Goal: Transaction & Acquisition: Purchase product/service

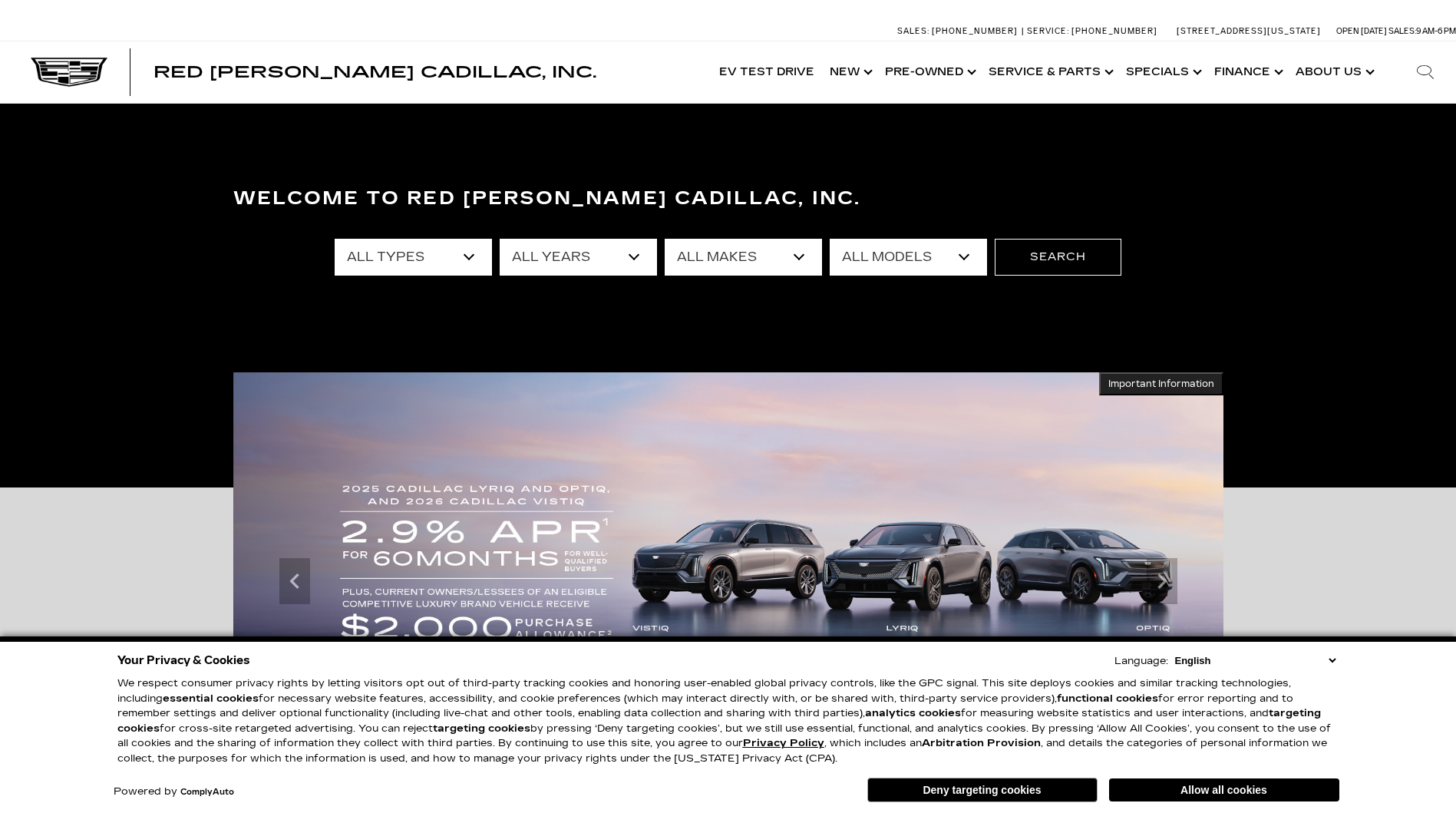
click at [476, 258] on select "All Types New Used Certified Used Demo" at bounding box center [414, 257] width 157 height 37
select select "New"
click at [335, 238] on select "All Types New Used Certified Used Demo" at bounding box center [414, 257] width 157 height 37
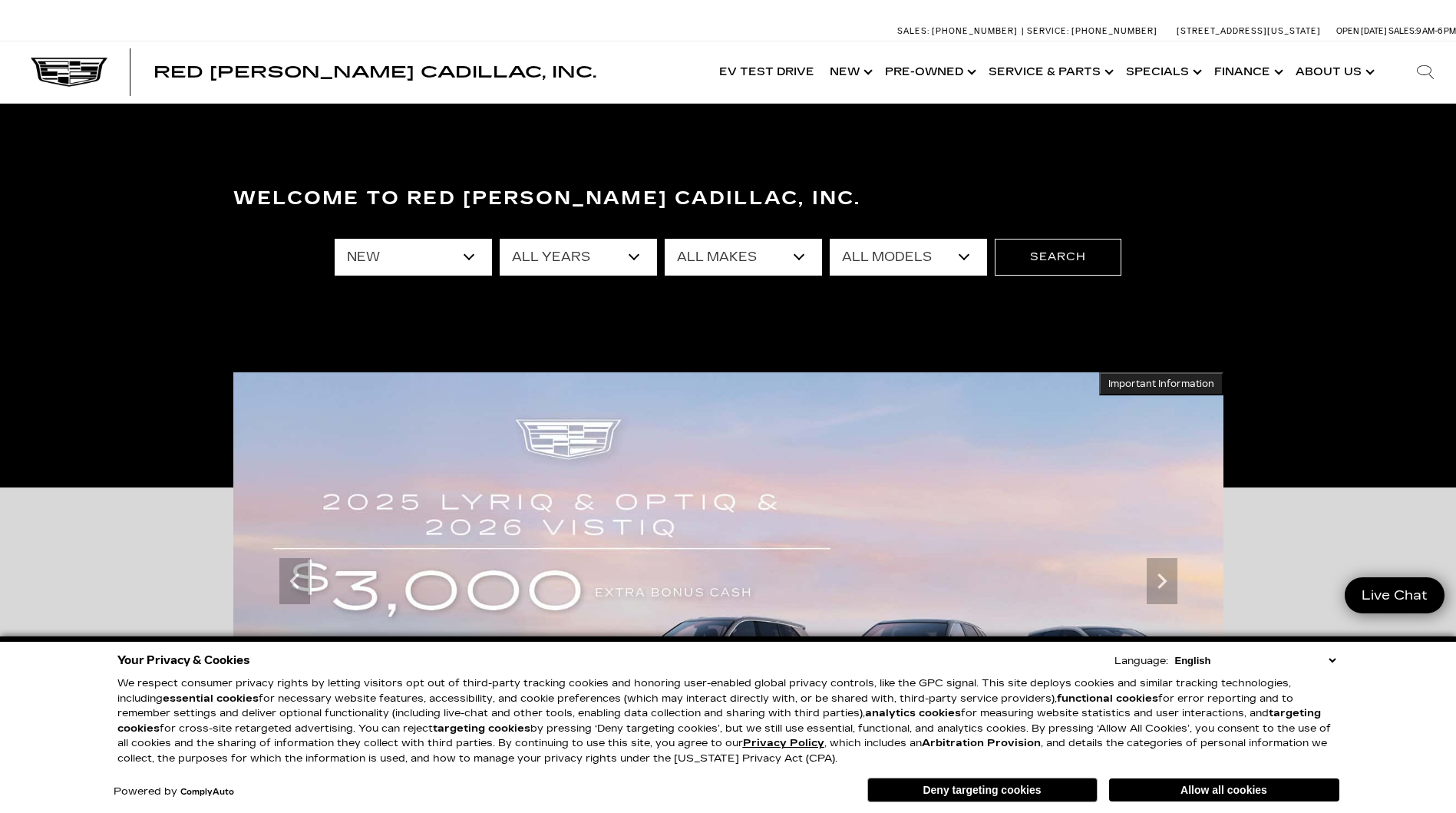
click at [594, 257] on select "All Years 2026 2025 2024" at bounding box center [578, 257] width 157 height 37
select select "2025"
click at [499, 238] on select "All Years 2026 2025 2024" at bounding box center [578, 257] width 157 height 37
click at [773, 261] on select "All Makes Cadillac" at bounding box center [743, 257] width 157 height 37
select select "Cadillac"
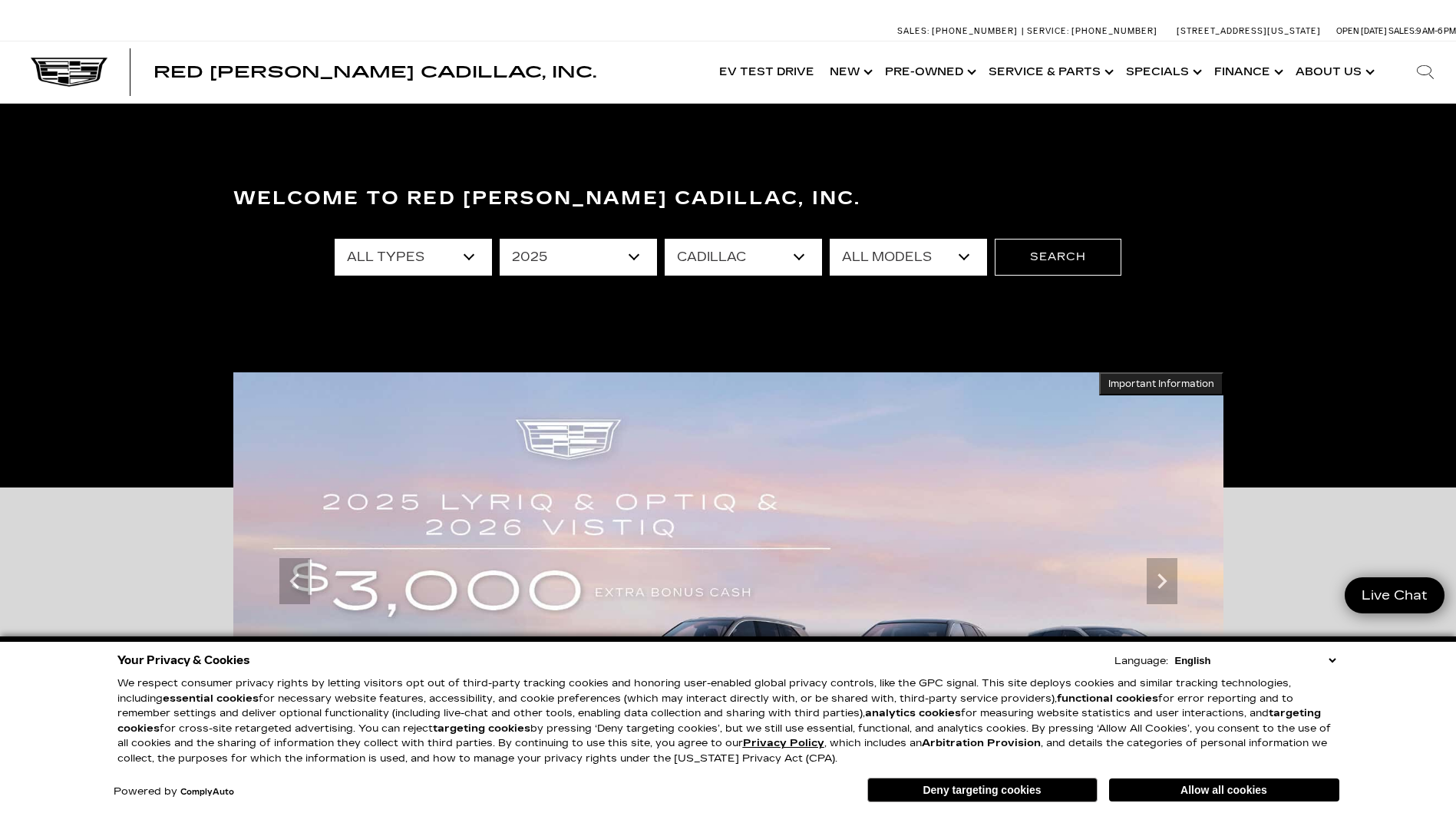
click at [665, 238] on select "All Makes Cadillac" at bounding box center [743, 257] width 157 height 37
click at [908, 247] on select "All Models CT4 Escalade Escalade ESV ESCALADE IQ LYRIQ OPTIQ XT5 XT6" at bounding box center [909, 257] width 157 height 37
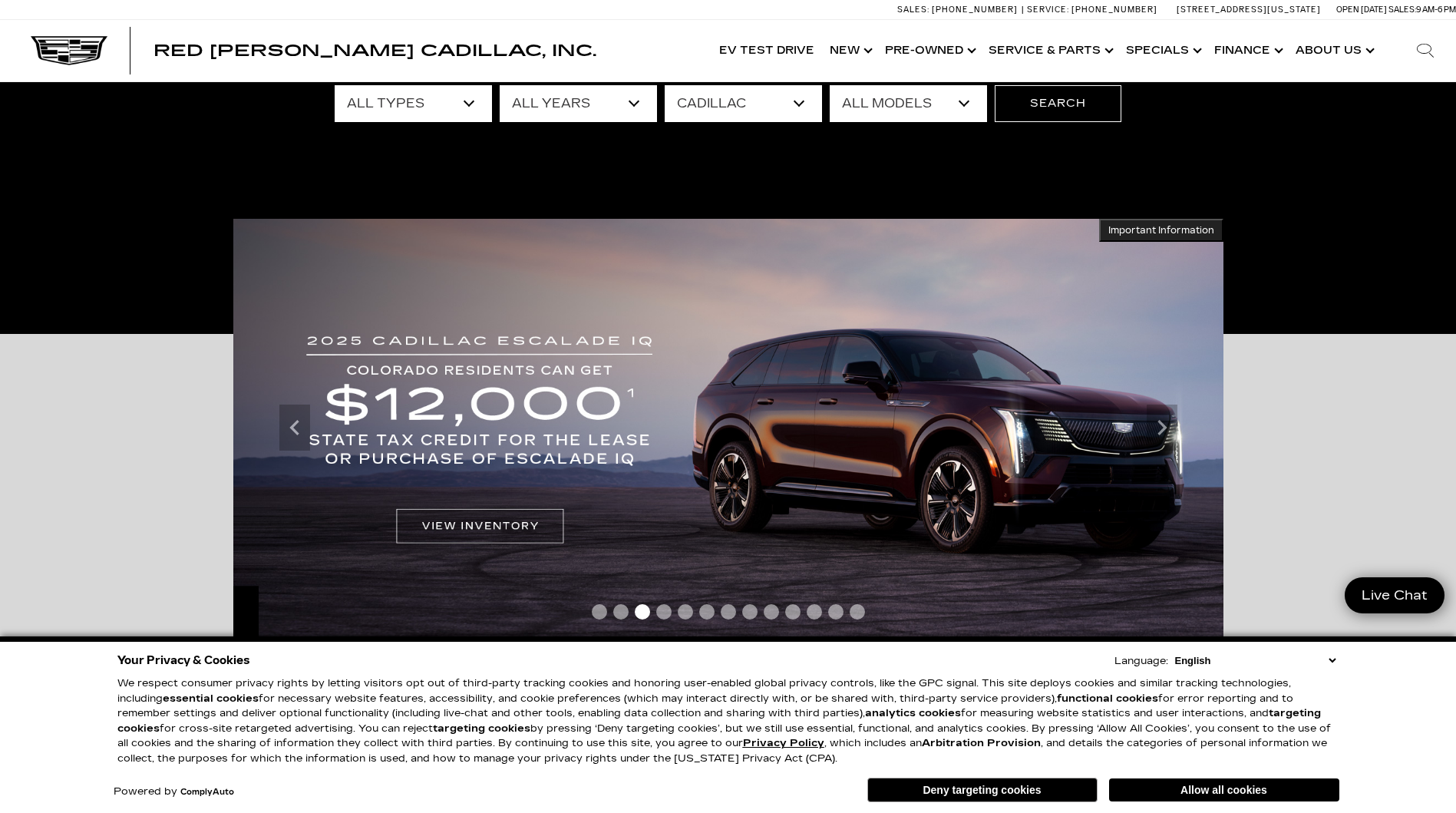
scroll to position [77, 0]
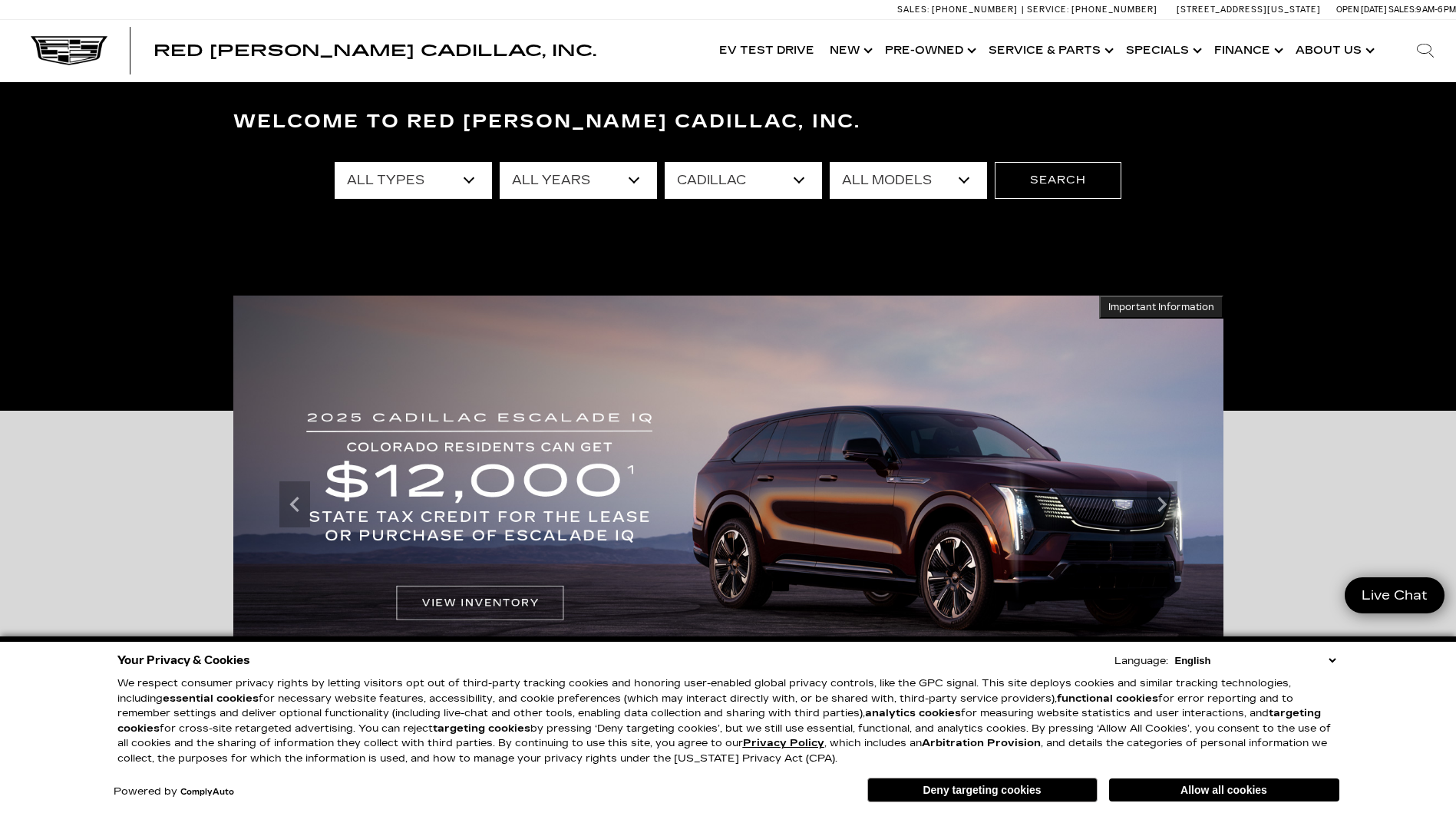
click at [958, 180] on select "All Models CT4 Escalade Escalade ESV ESCALADE IQ LYRIQ OPTIQ XT5 XT6" at bounding box center [909, 180] width 157 height 37
select select "Escalade"
click at [830, 162] on select "All Models CT4 Escalade Escalade ESV ESCALADE IQ LYRIQ OPTIQ XT5 XT6" at bounding box center [909, 180] width 157 height 37
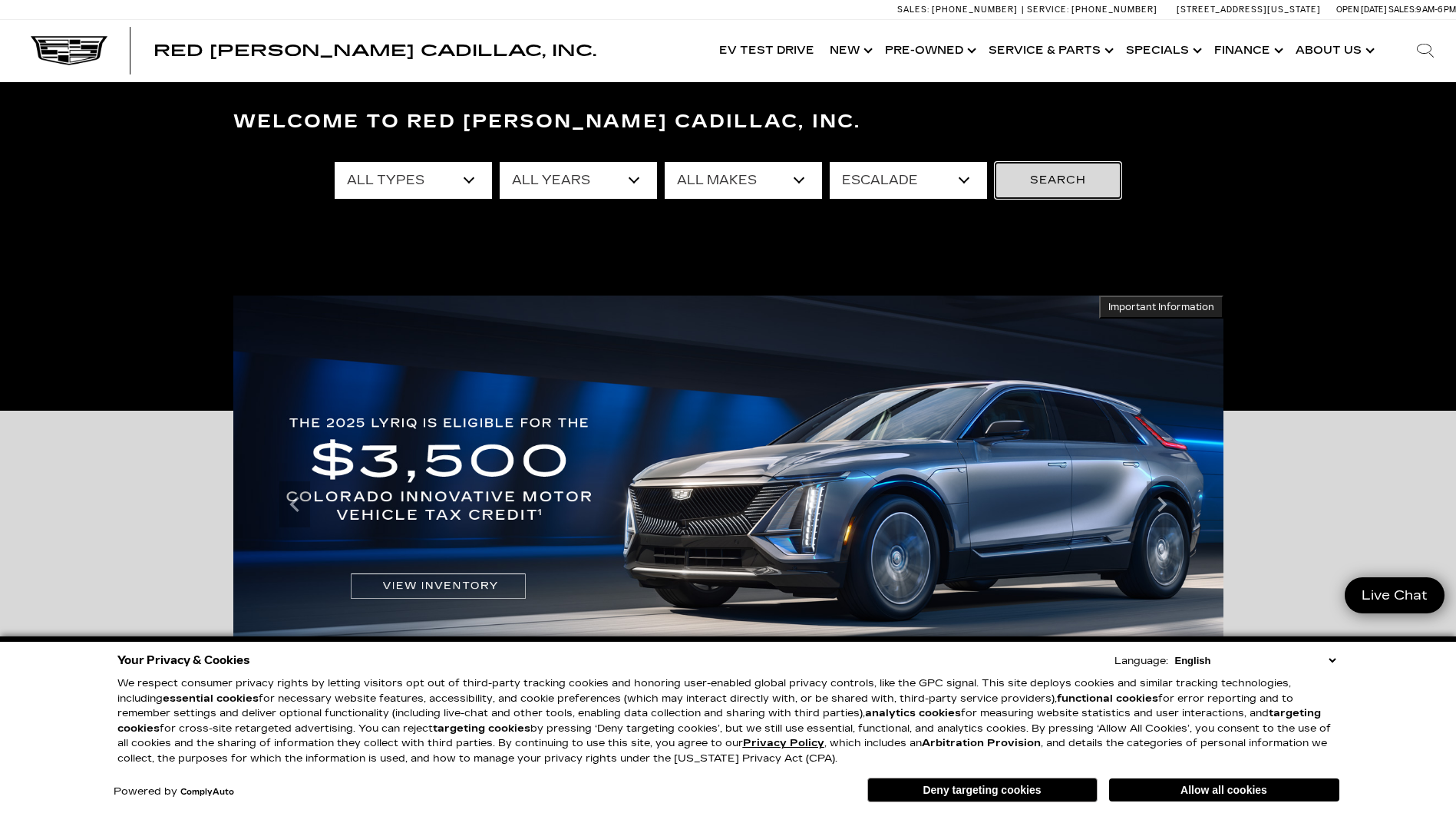
click at [1077, 183] on button "Search" at bounding box center [1058, 180] width 126 height 37
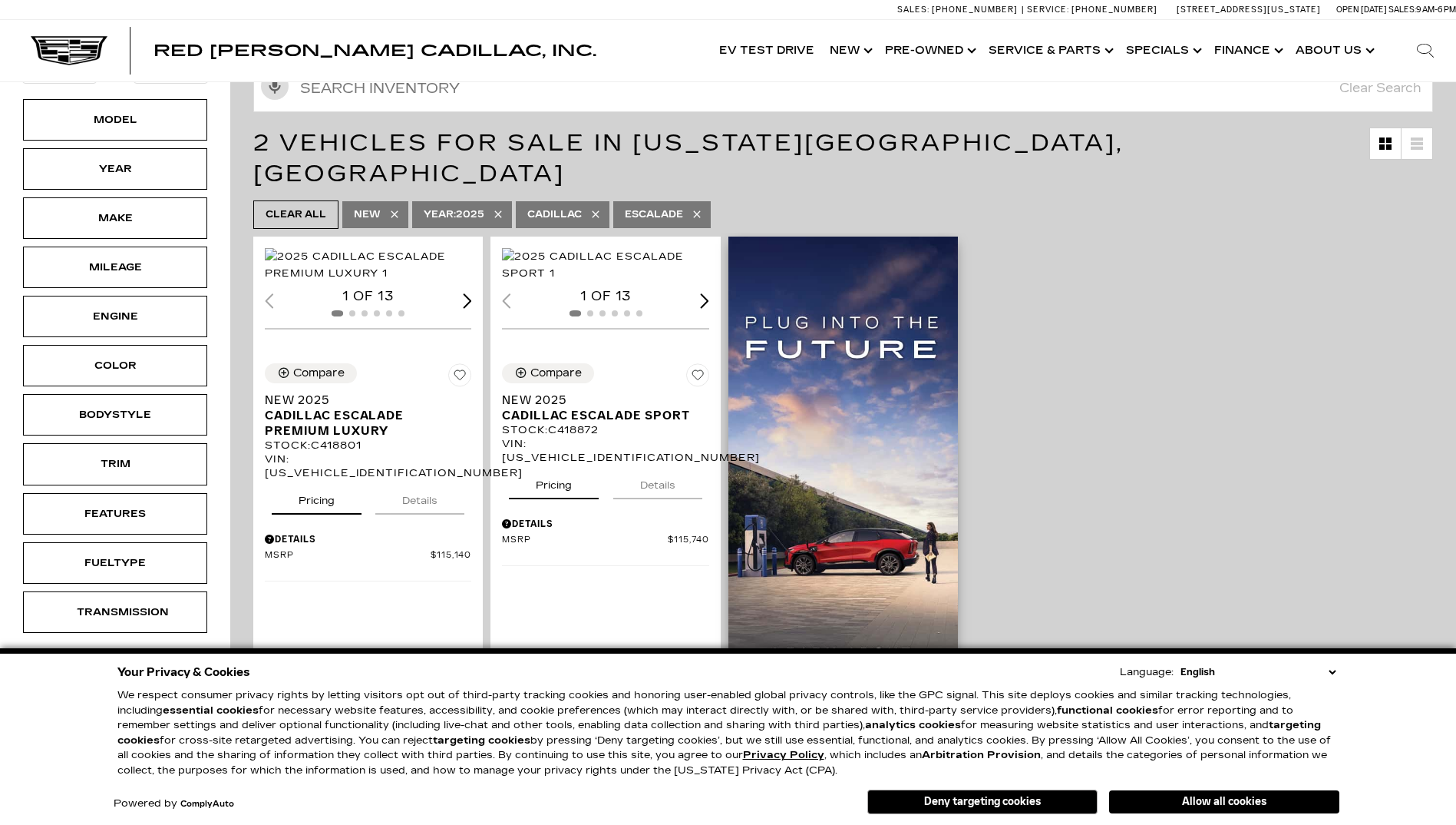
scroll to position [307, 0]
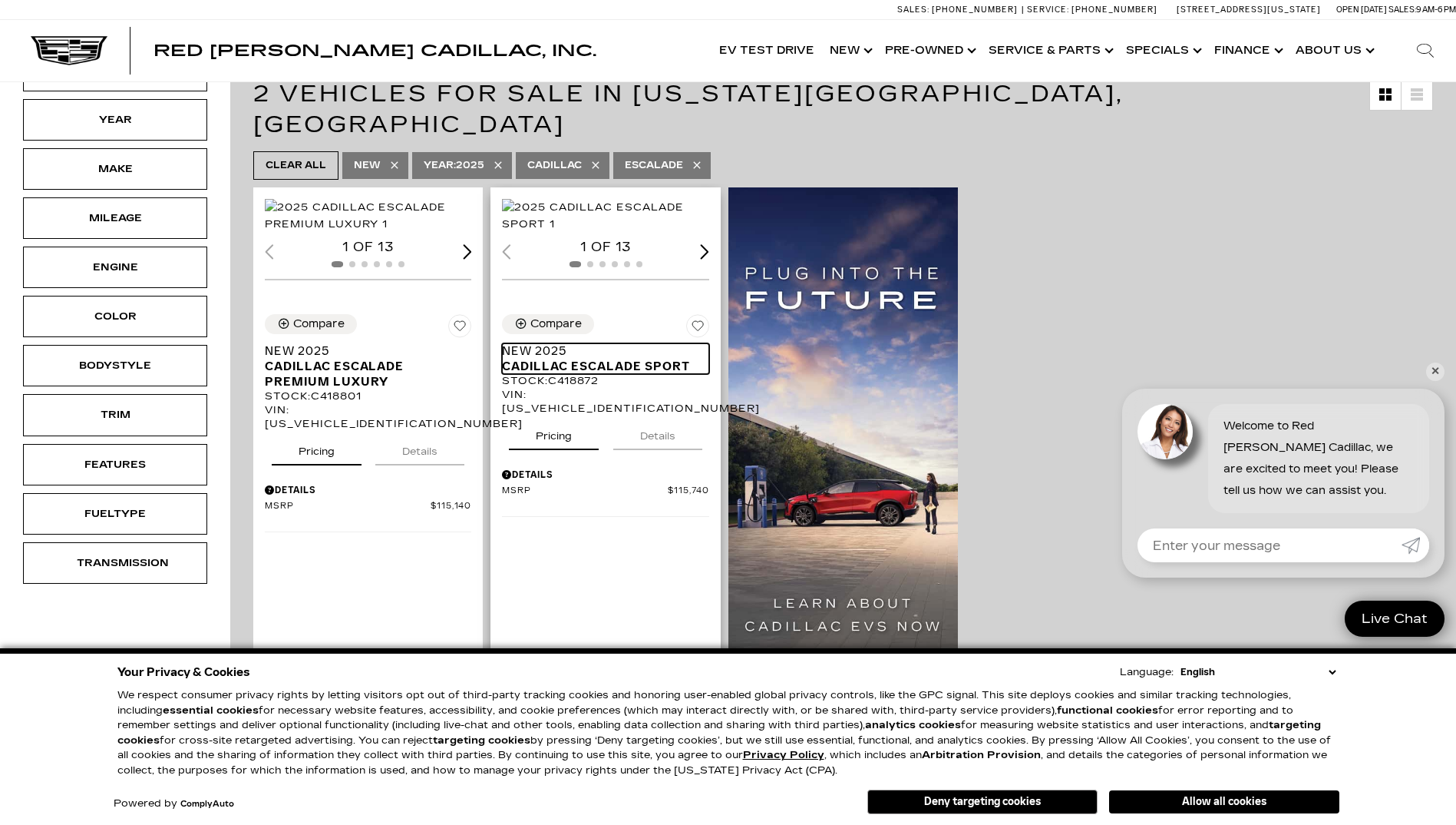
click at [624, 374] on span "Cadillac Escalade Sport" at bounding box center [600, 366] width 195 height 15
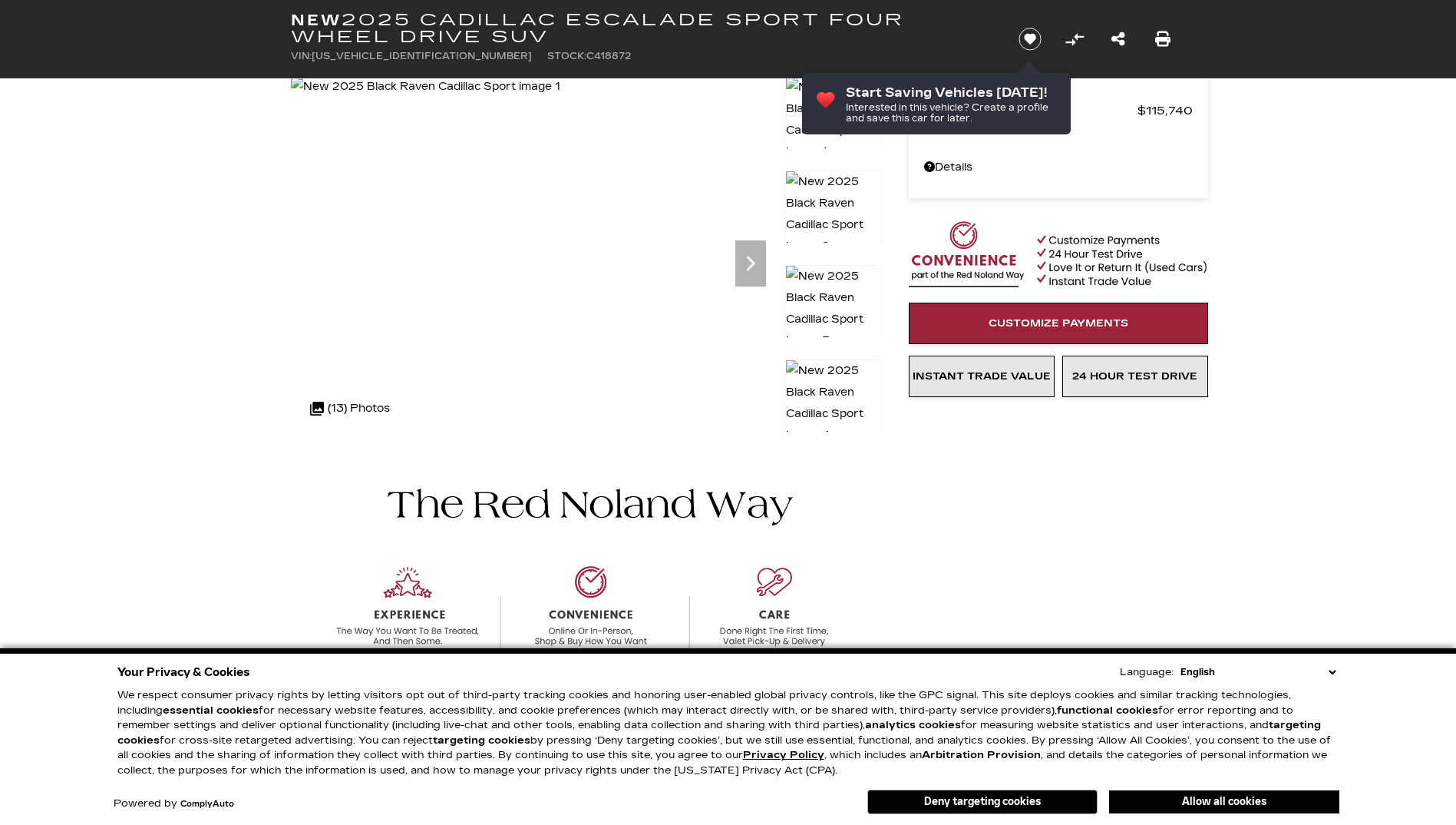
scroll to position [77, 0]
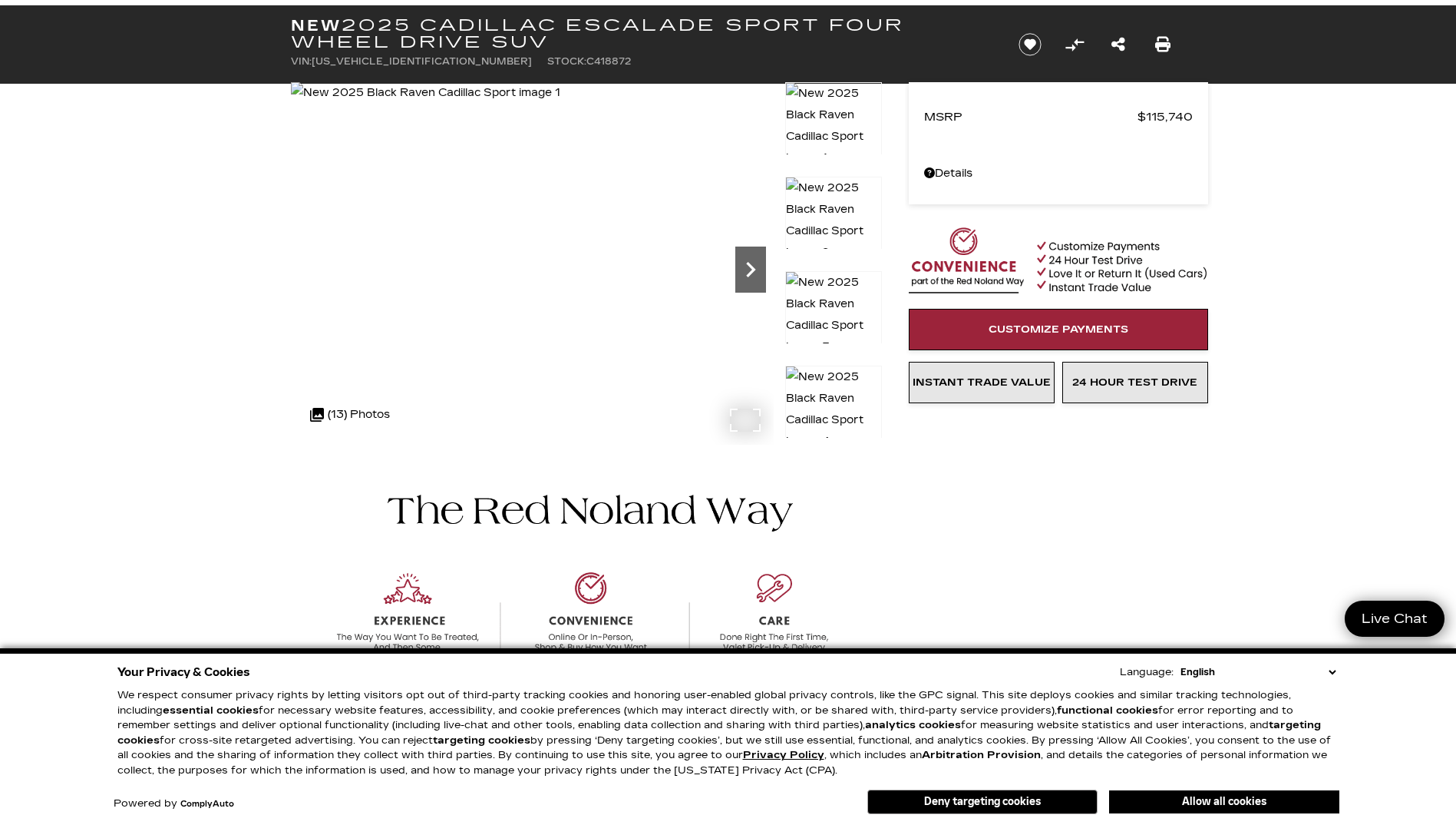
click at [763, 275] on icon "Next" at bounding box center [751, 269] width 31 height 31
click at [759, 275] on icon "Next" at bounding box center [751, 269] width 31 height 31
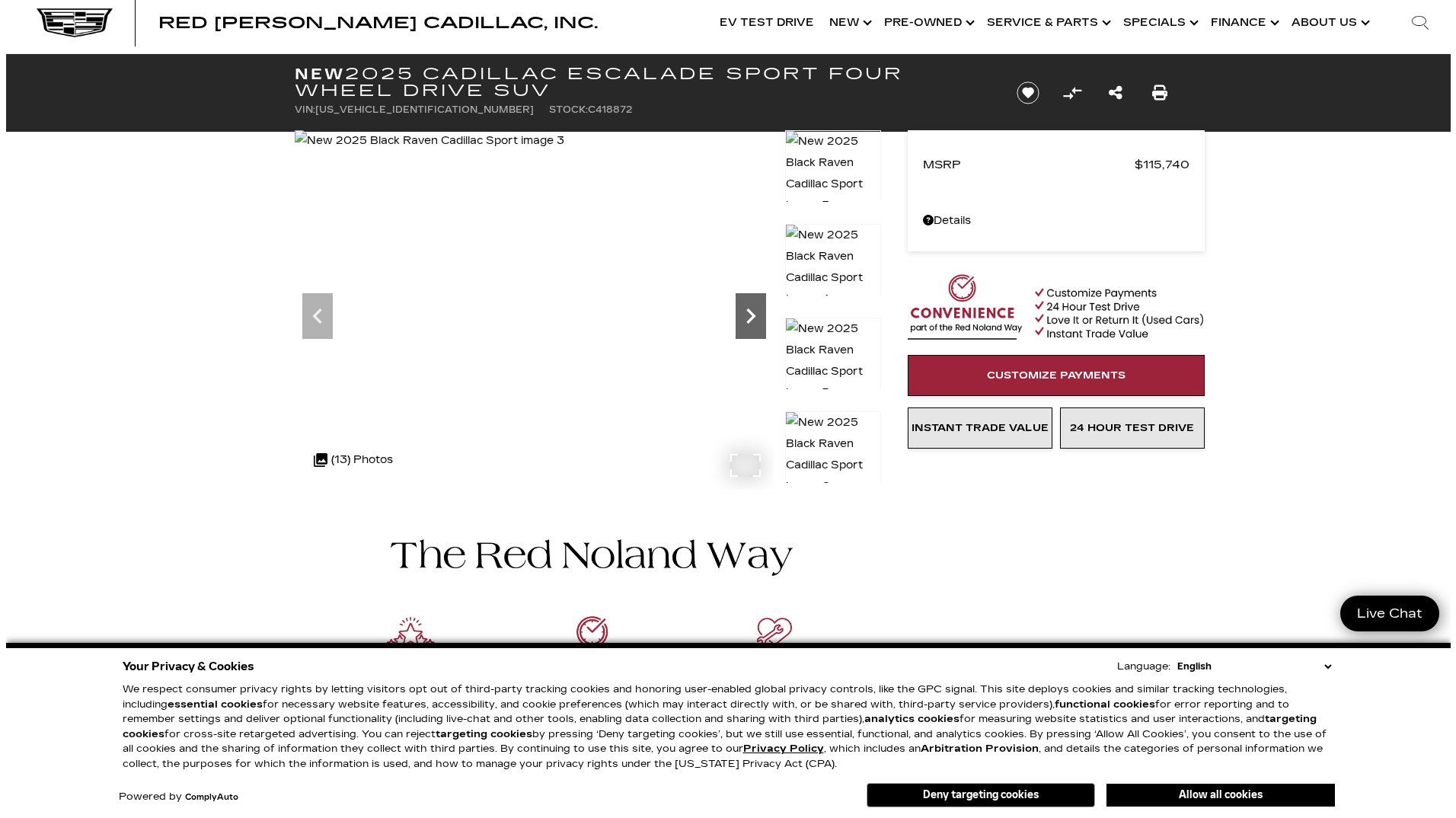
scroll to position [0, 0]
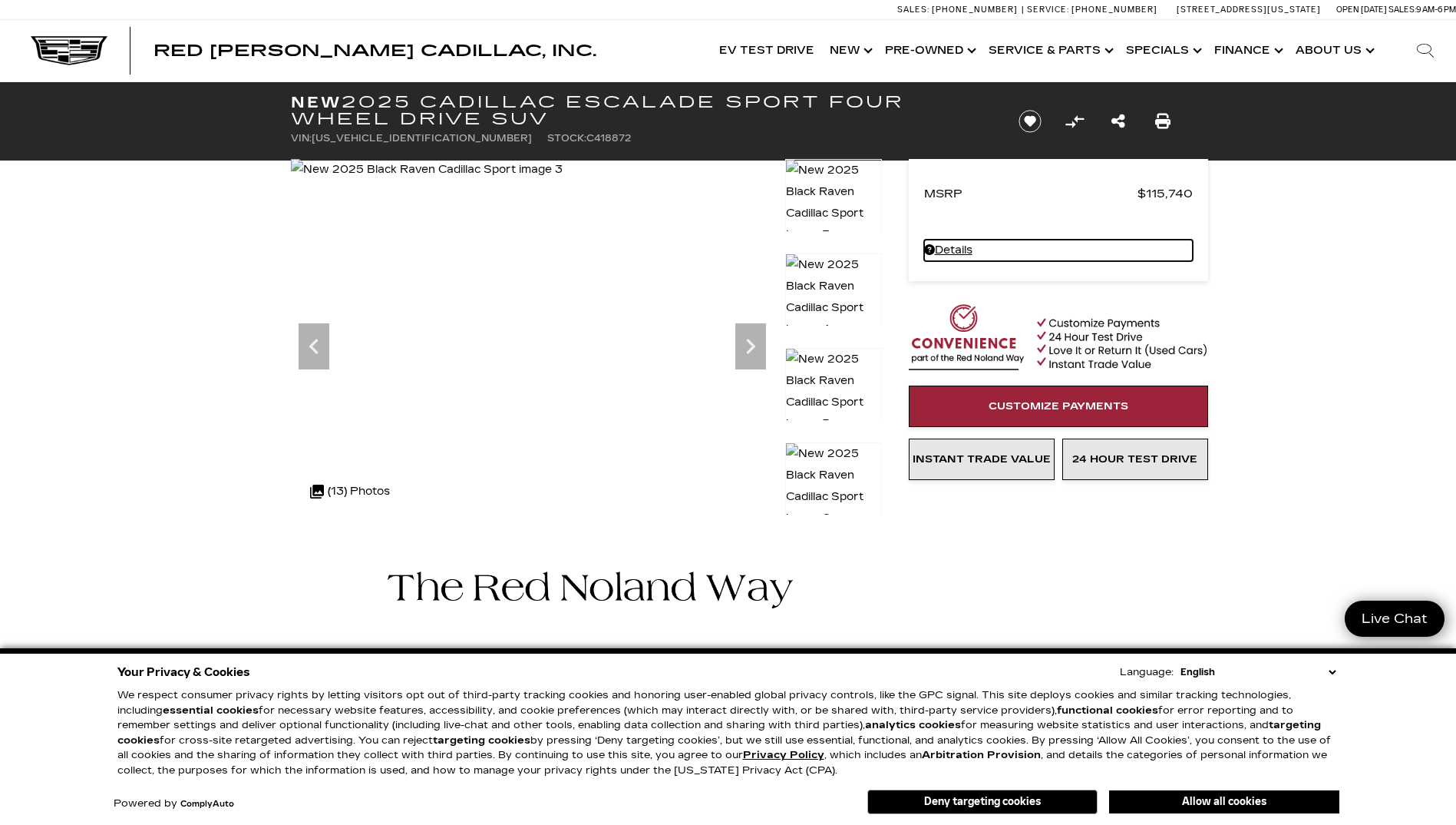
click at [957, 248] on link "Details - about pricing for: New 2025 Cadillac Escalade Sport Four Wheel Drive …" at bounding box center [1058, 250] width 268 height 22
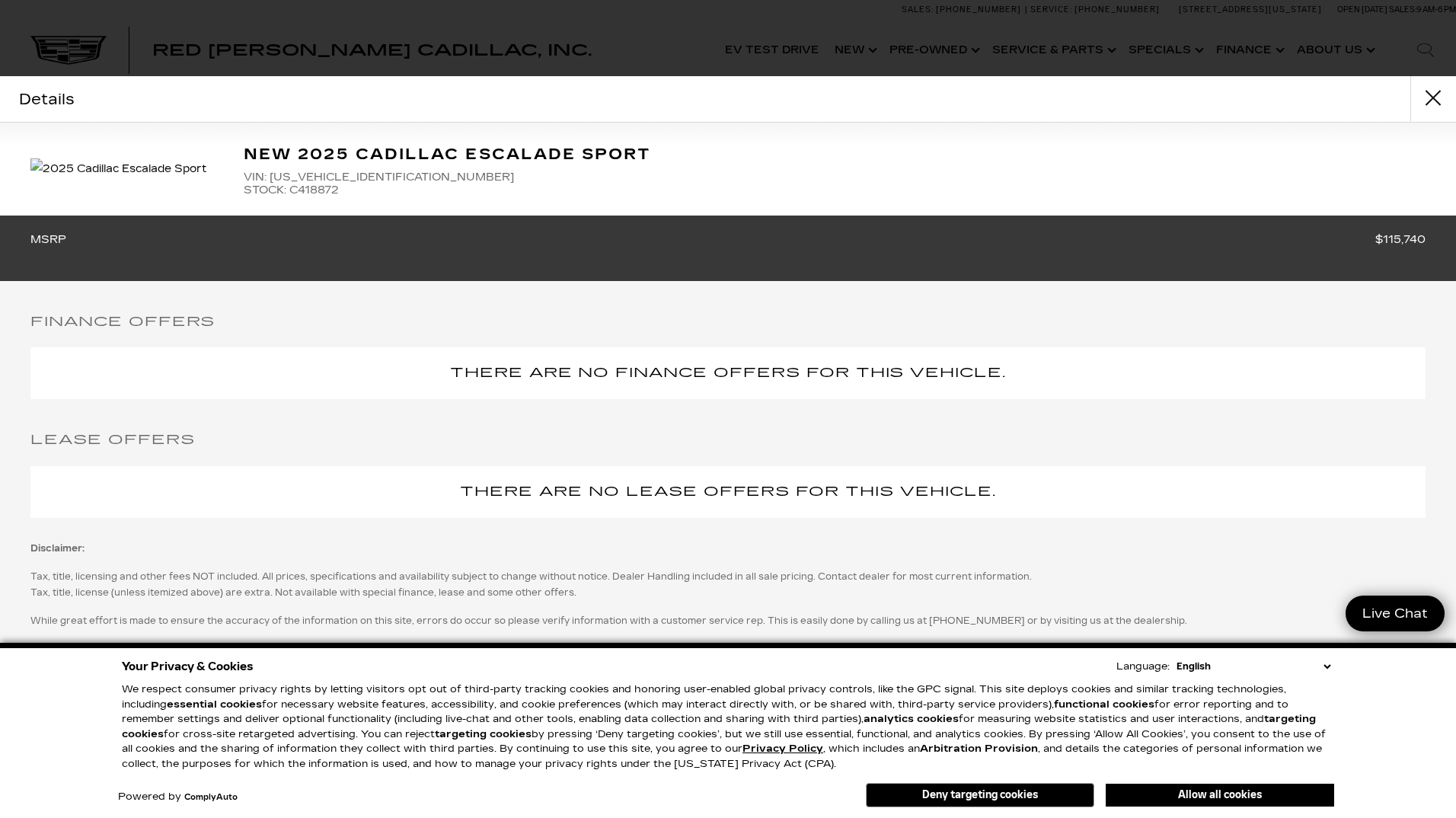
scroll to position [43, 0]
click at [1043, 789] on button "Deny targeting cookies" at bounding box center [979, 795] width 228 height 24
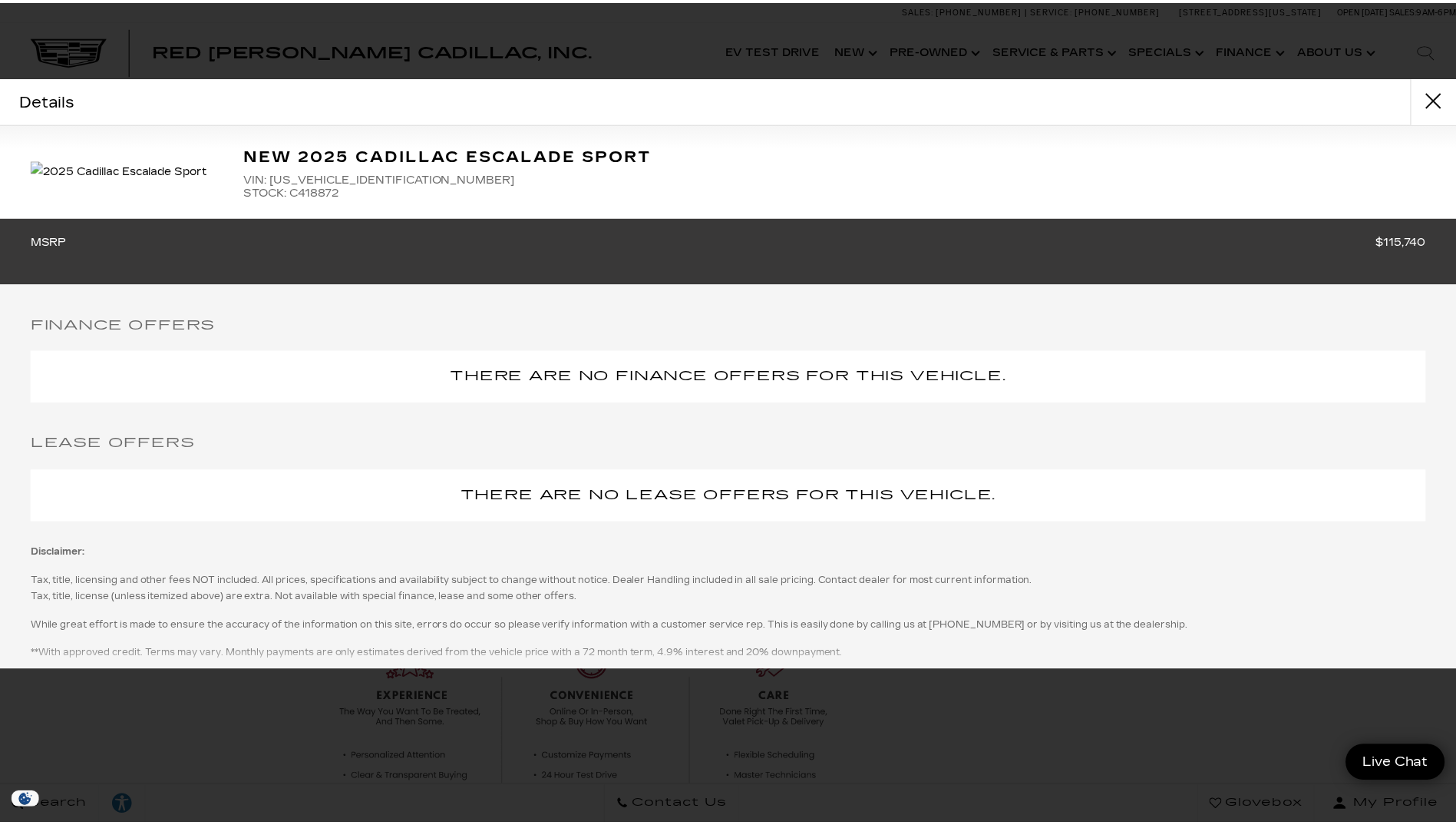
scroll to position [0, 0]
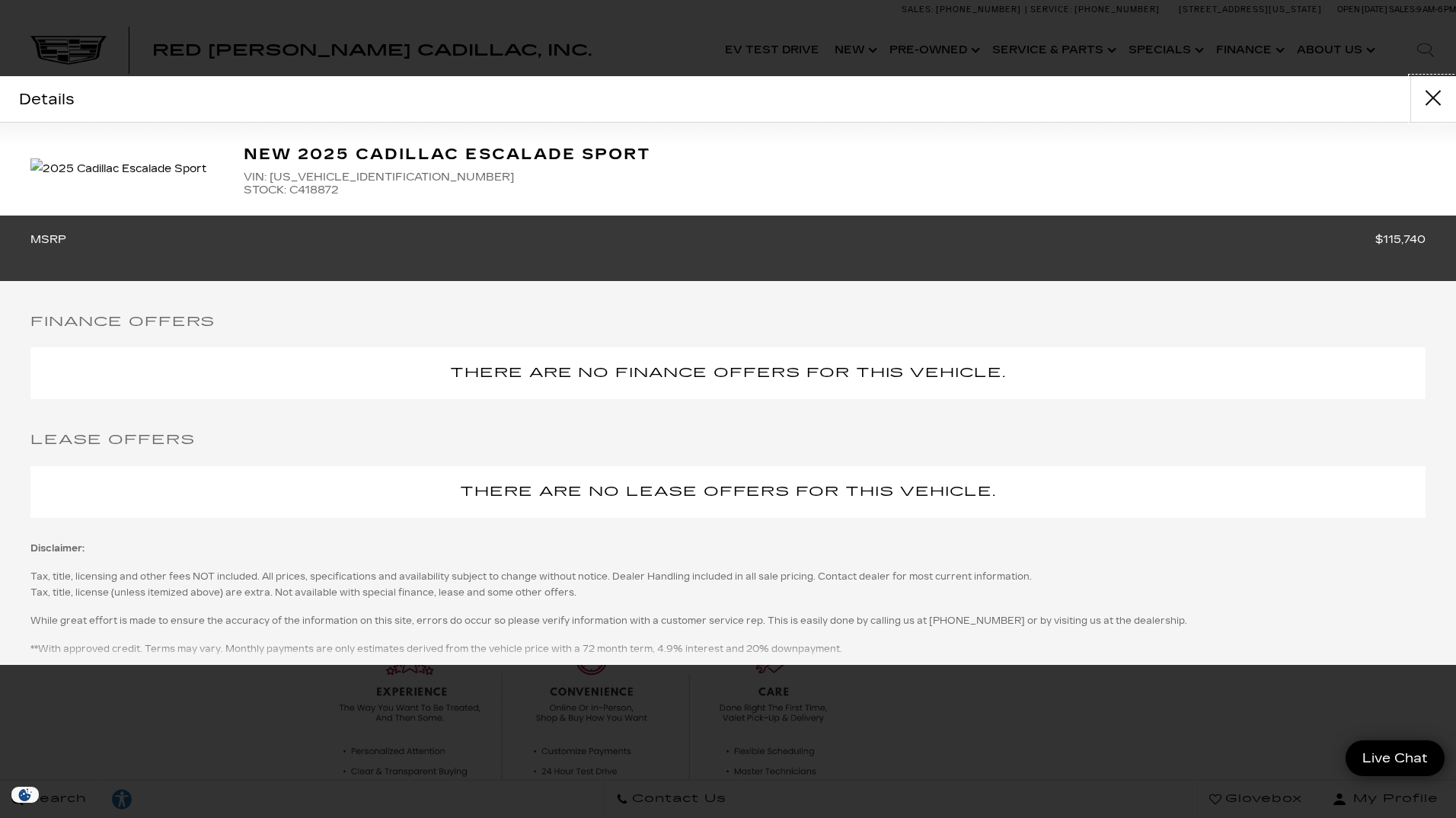
click at [1423, 97] on button "close" at bounding box center [1433, 99] width 46 height 46
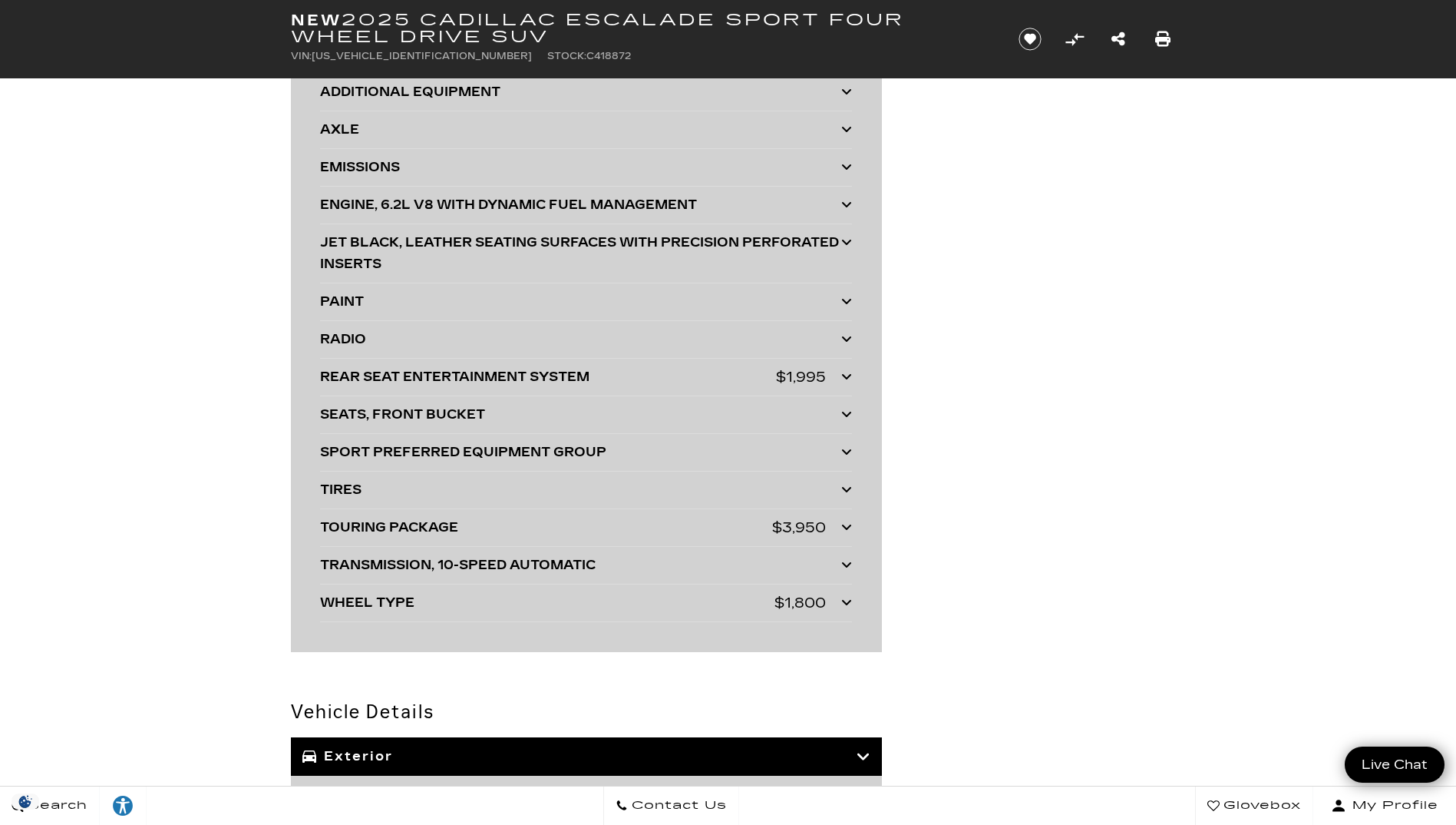
scroll to position [3687, 0]
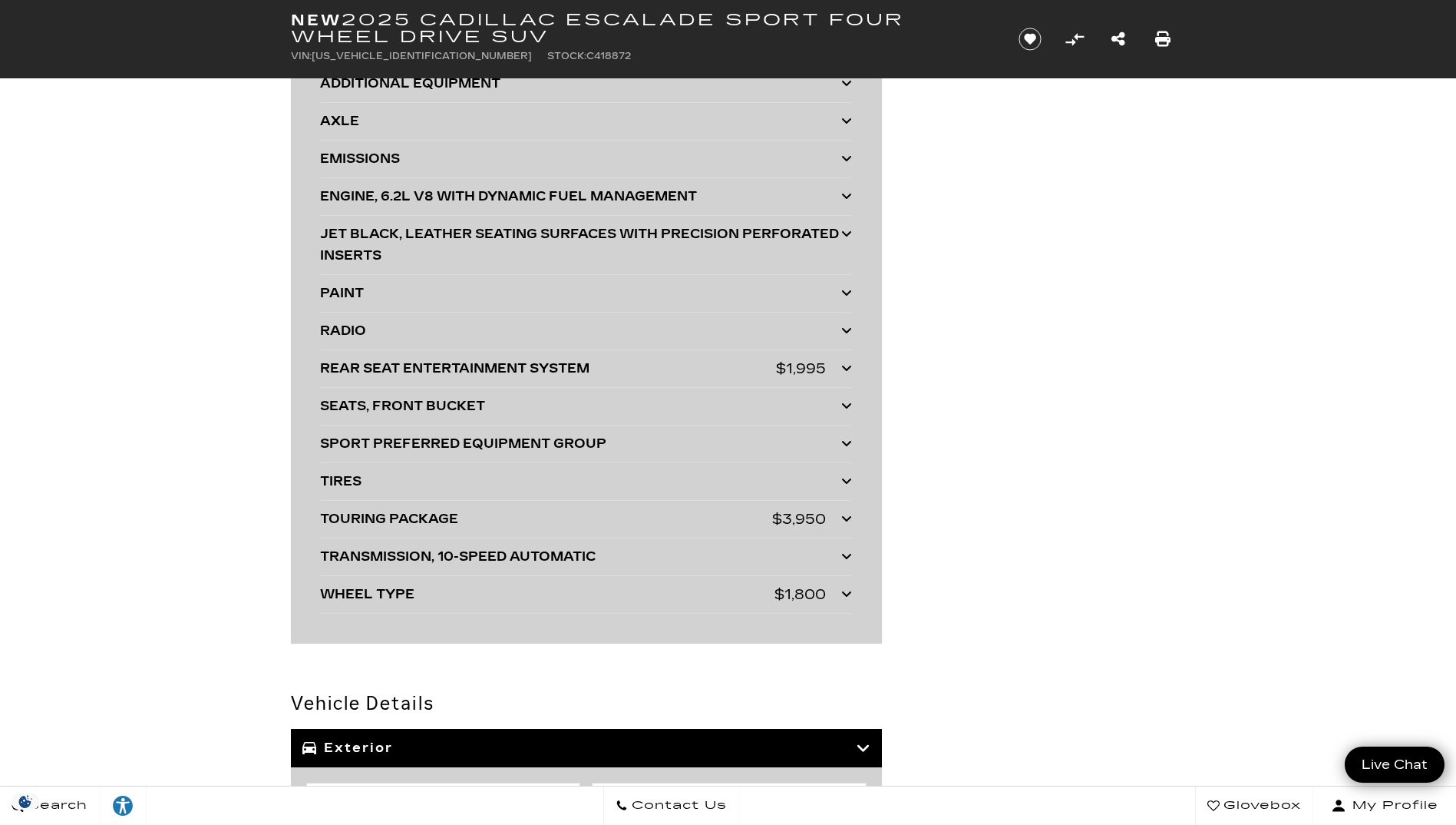
click at [847, 591] on icon at bounding box center [846, 594] width 11 height 13
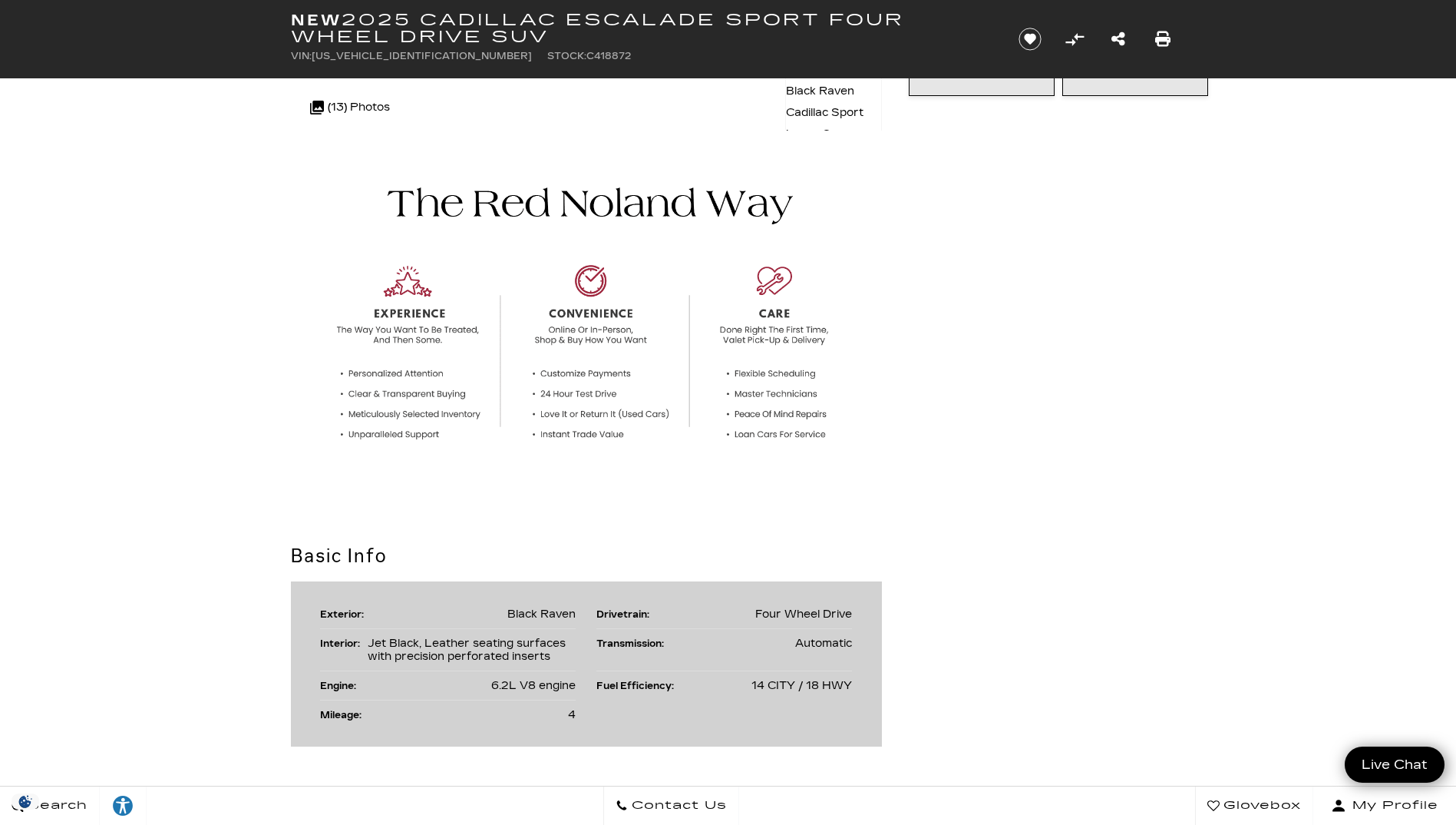
scroll to position [0, 0]
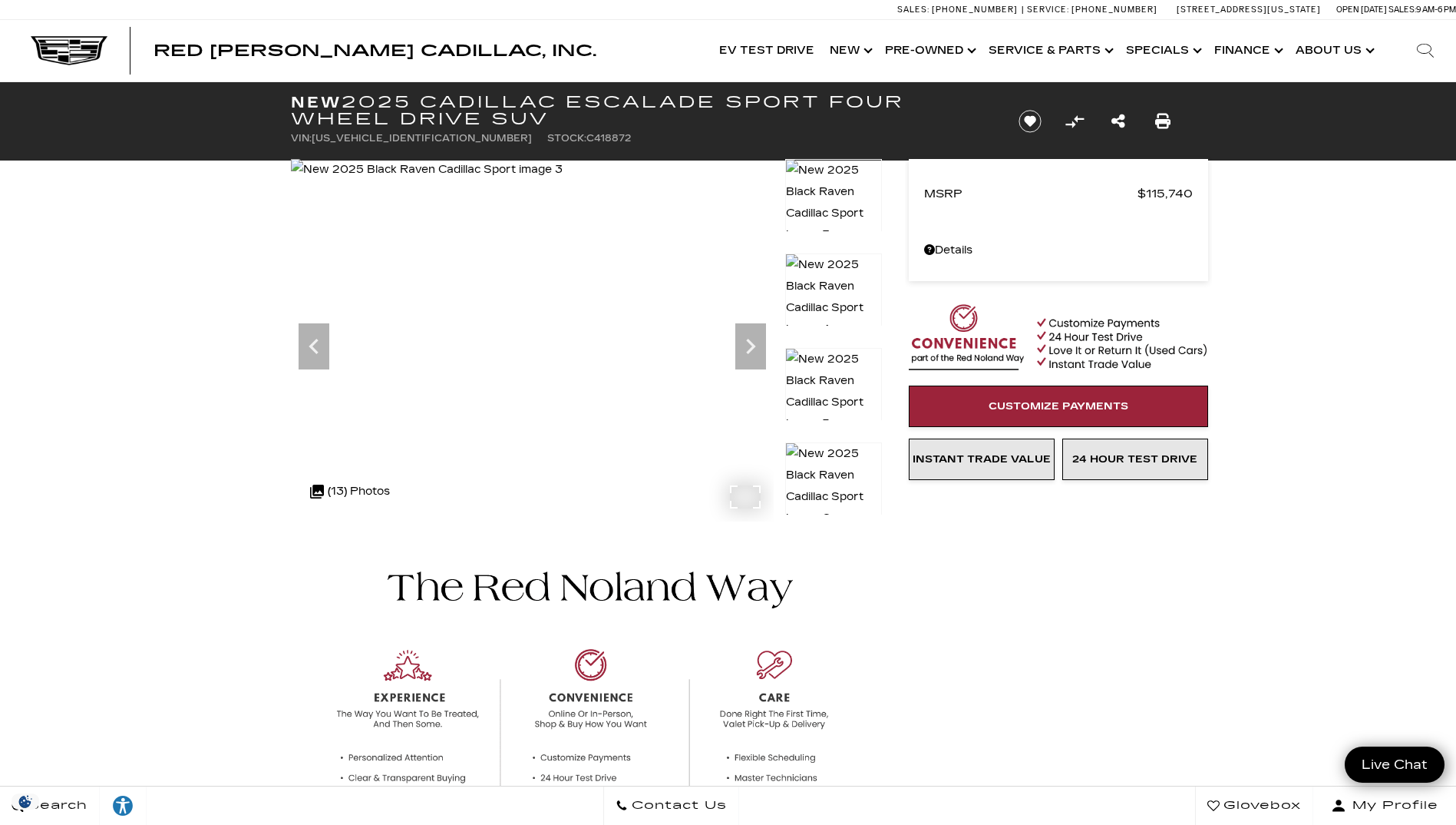
click at [563, 181] on img at bounding box center [426, 170] width 272 height 22
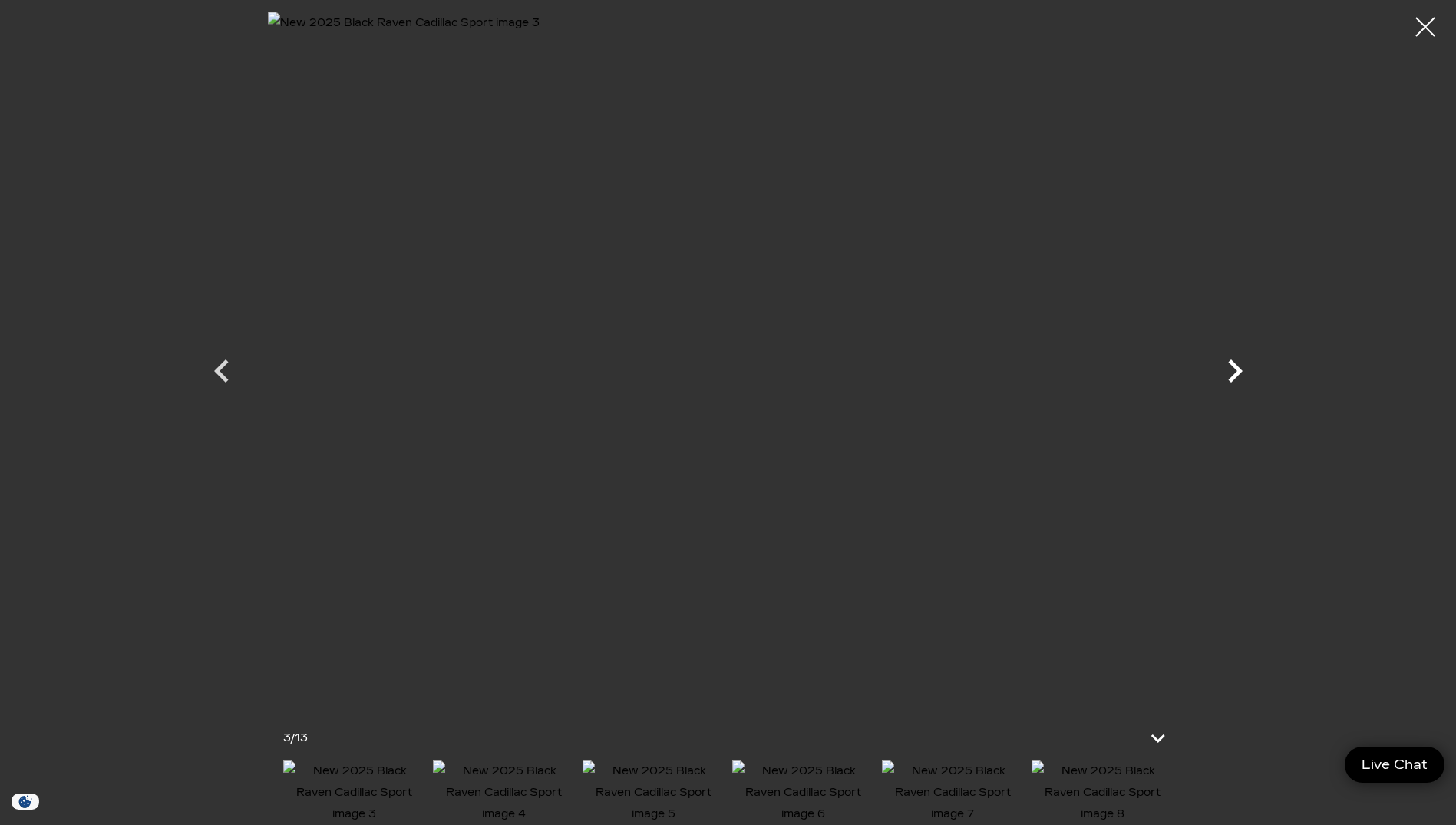
click at [1230, 369] on icon "Next" at bounding box center [1235, 370] width 46 height 46
click at [943, 786] on img at bounding box center [953, 792] width 142 height 64
click at [228, 366] on icon "Previous" at bounding box center [221, 370] width 46 height 46
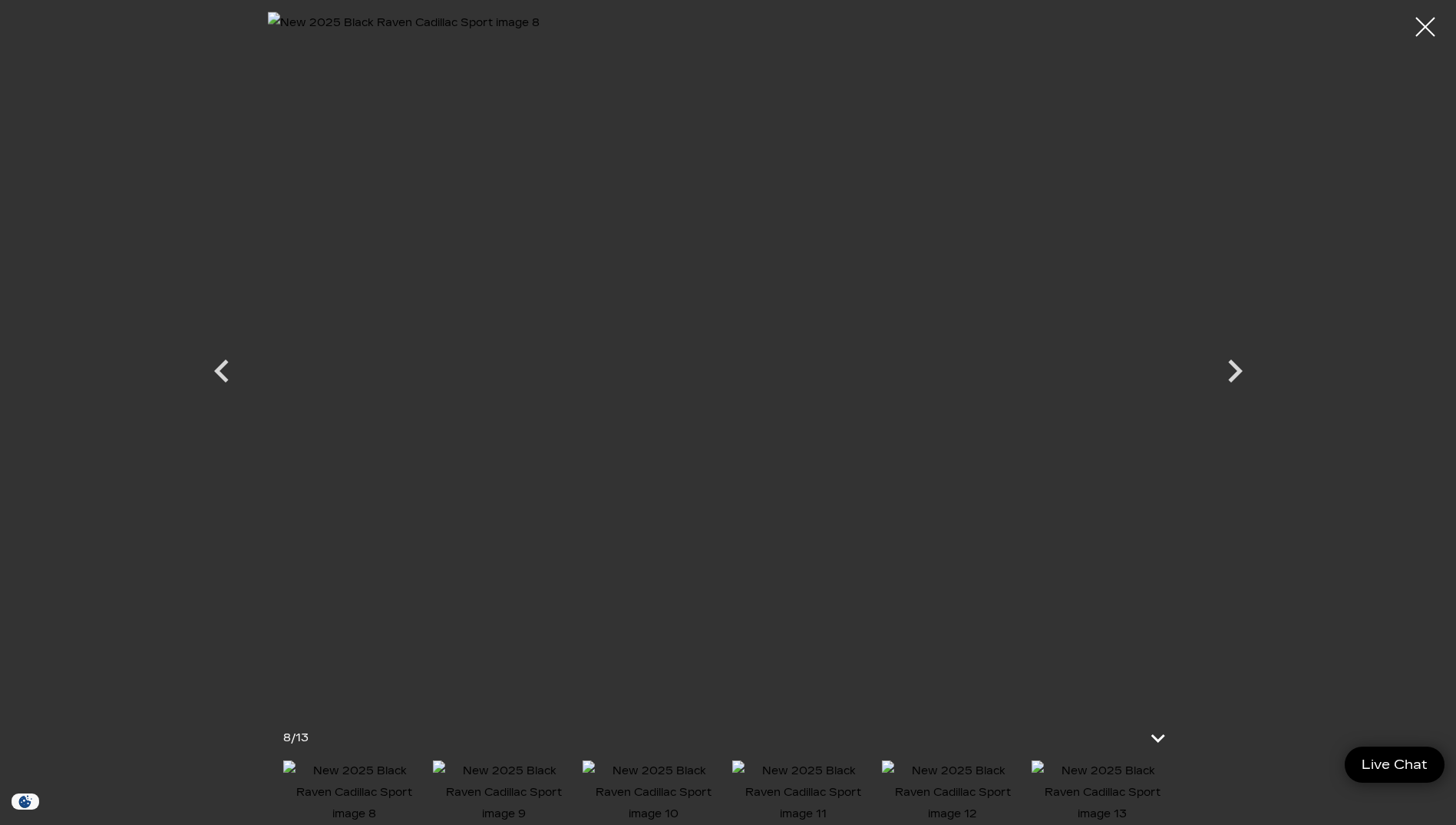
scroll to position [538, 0]
click at [1422, 26] on div at bounding box center [1425, 27] width 41 height 41
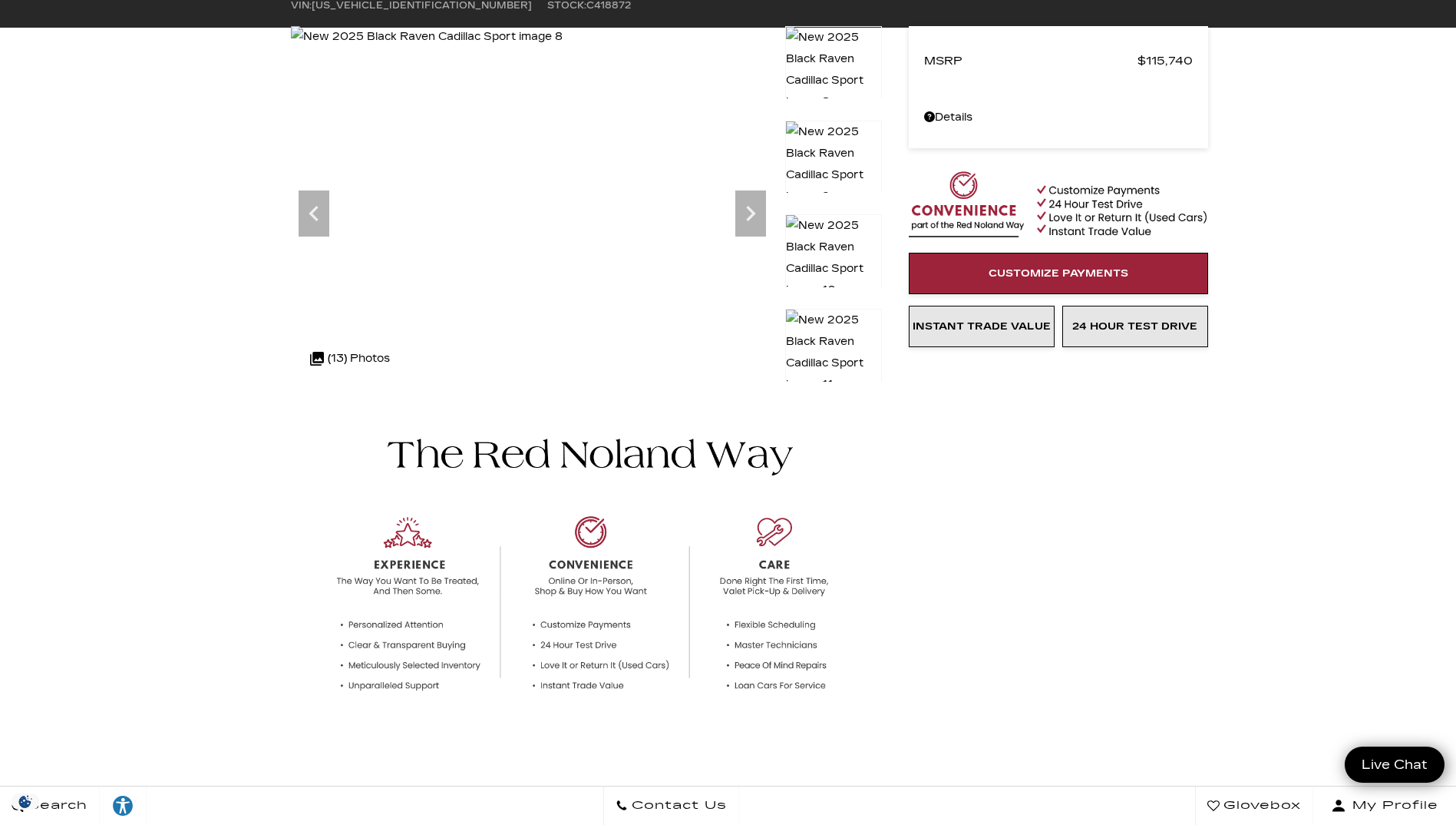
scroll to position [0, 0]
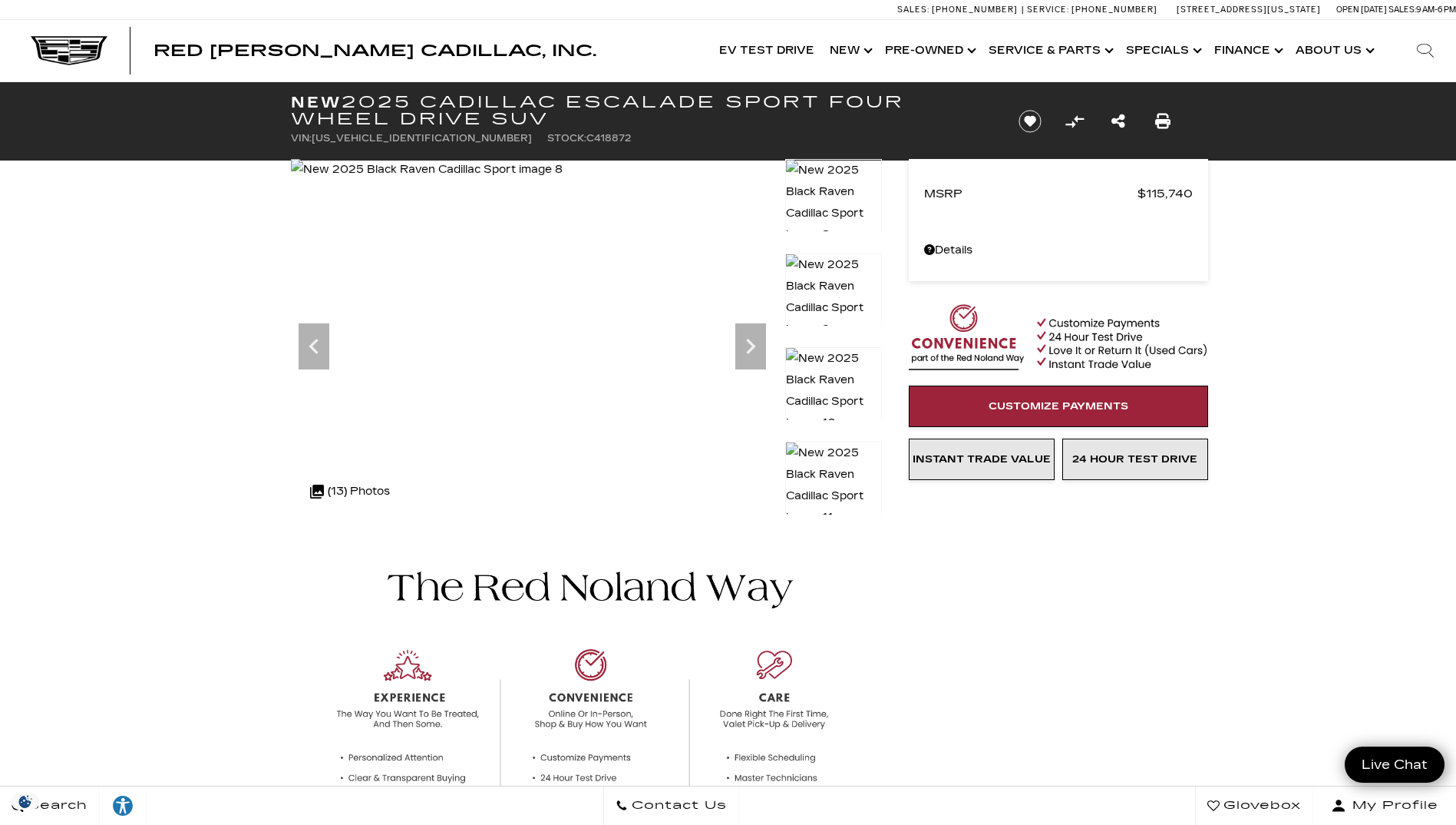
drag, startPoint x: 520, startPoint y: 113, endPoint x: 279, endPoint y: 91, distance: 242.0
click at [279, 91] on div "New 2025 Cadillac Escalade Sport Four Wheel Drive SUV VIN: 1GYS9FRL9SR418872 St…" at bounding box center [637, 121] width 737 height 79
drag, startPoint x: 279, startPoint y: 91, endPoint x: 316, endPoint y: 101, distance: 38.3
copy h1 "New 2025 Cadillac Escalade Sport Four Wheel Drive SUV"
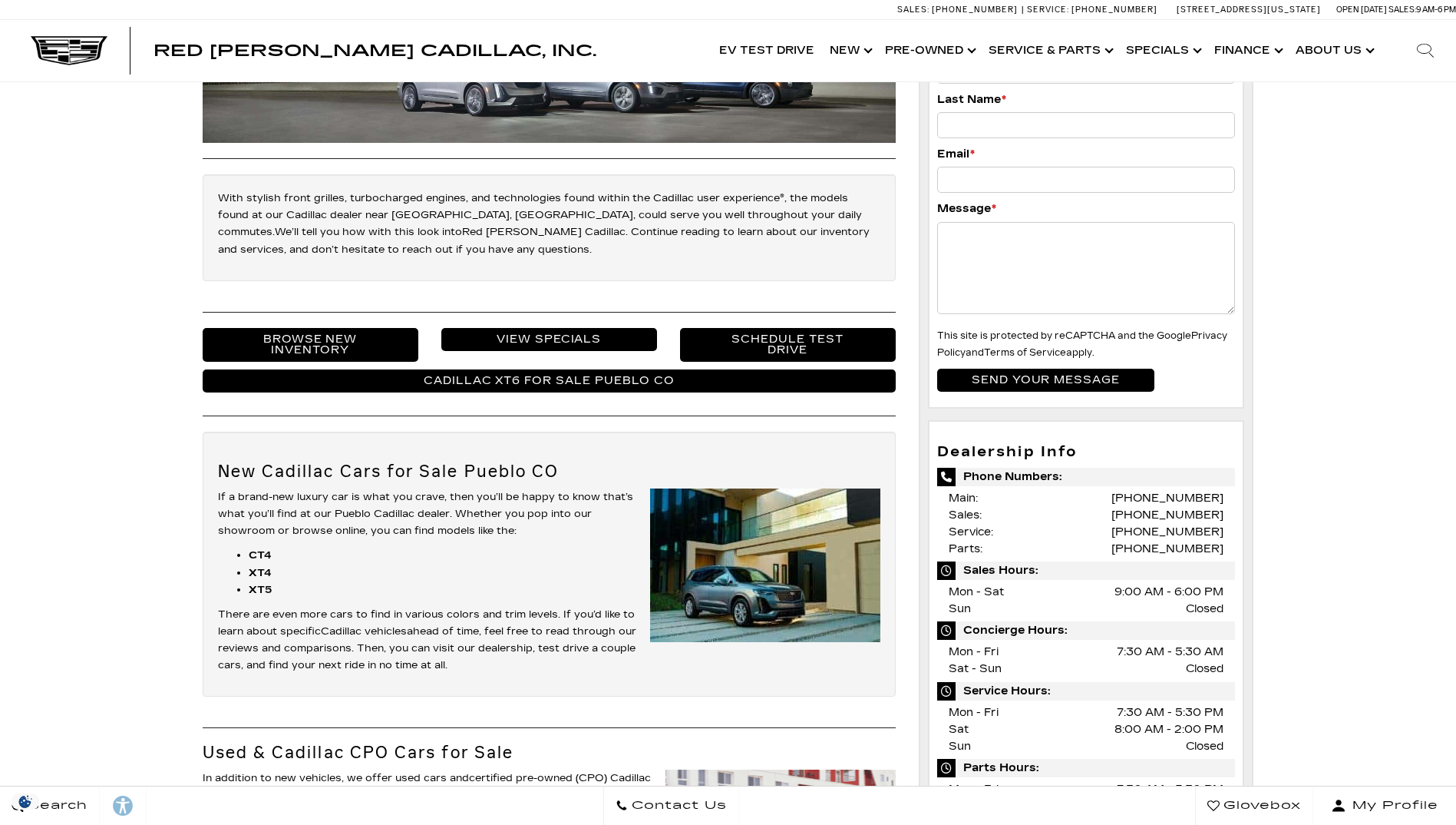
scroll to position [230, 0]
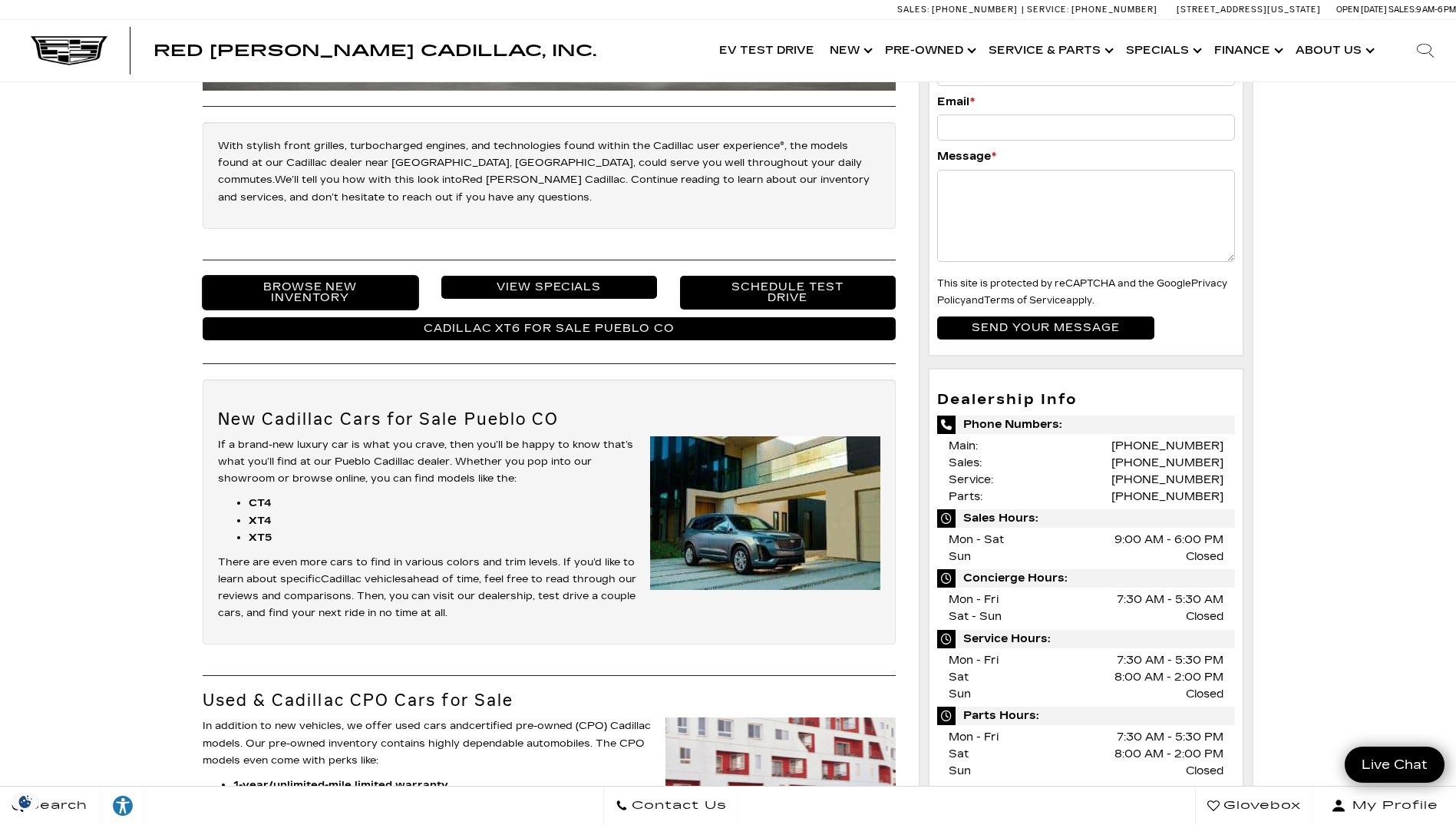
click at [317, 291] on link "Browse New Inventory" at bounding box center [310, 292] width 216 height 33
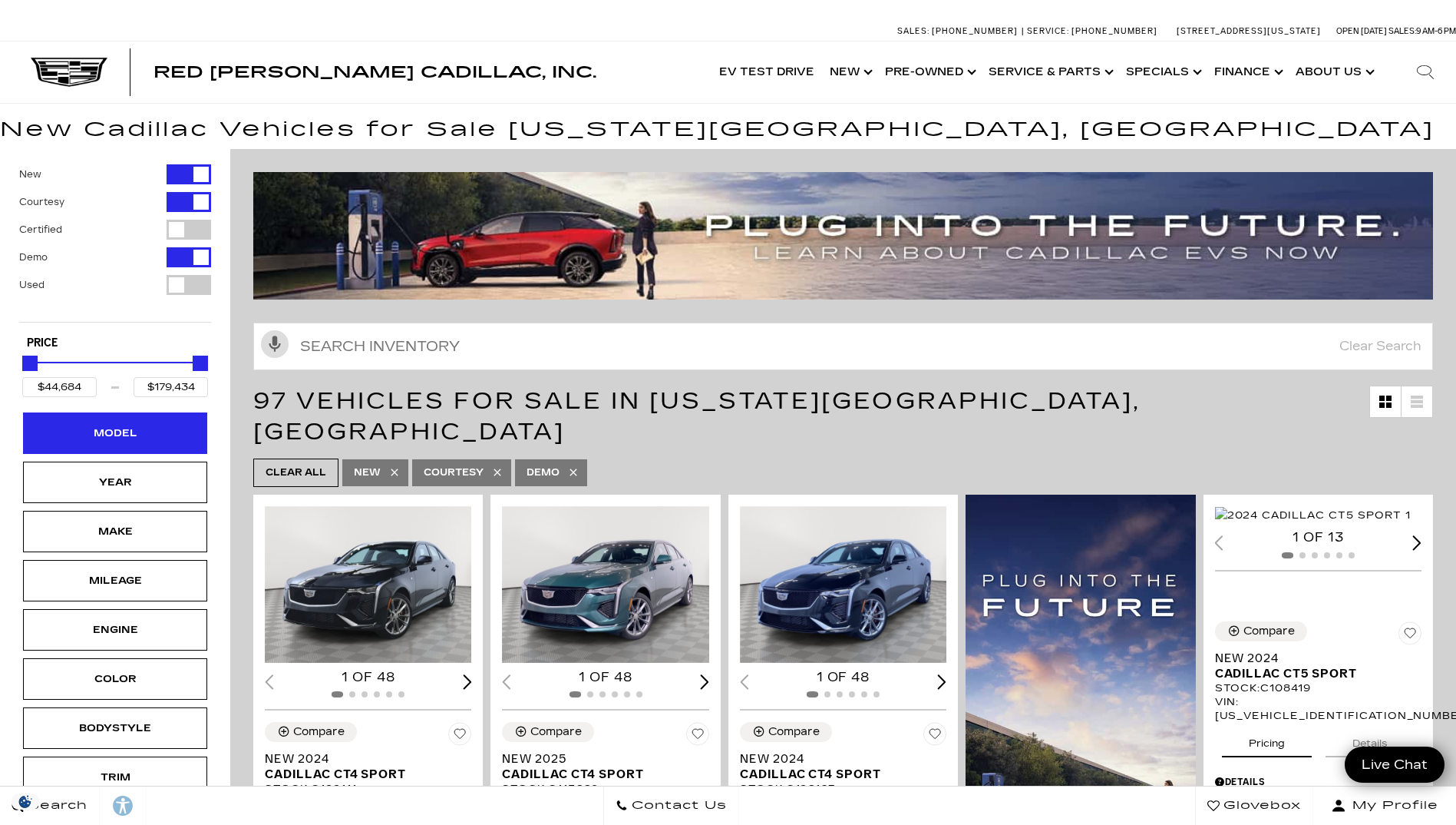
click at [120, 433] on div "Model" at bounding box center [115, 433] width 77 height 17
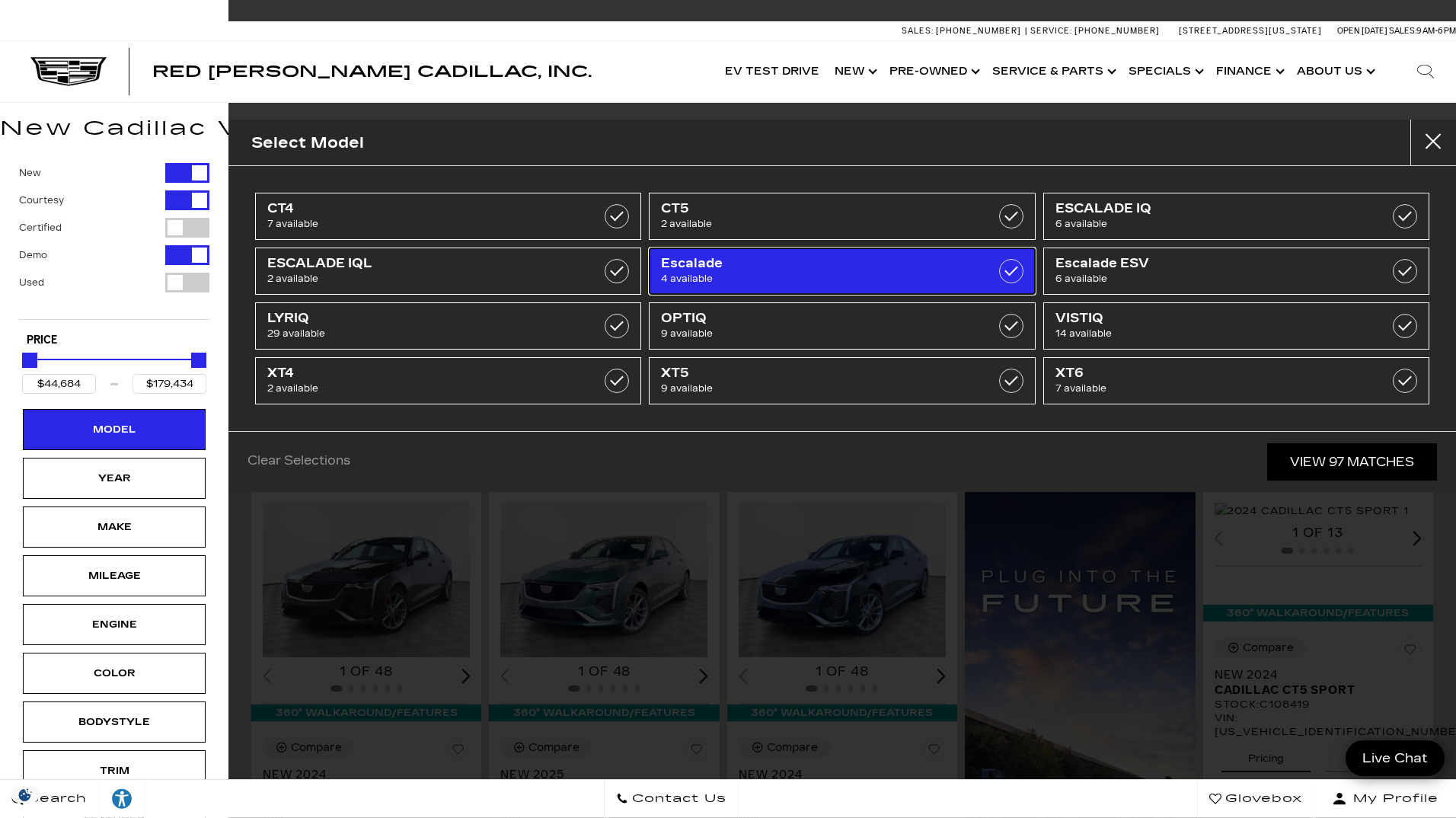
click at [841, 279] on span "4 available" at bounding box center [814, 279] width 307 height 15
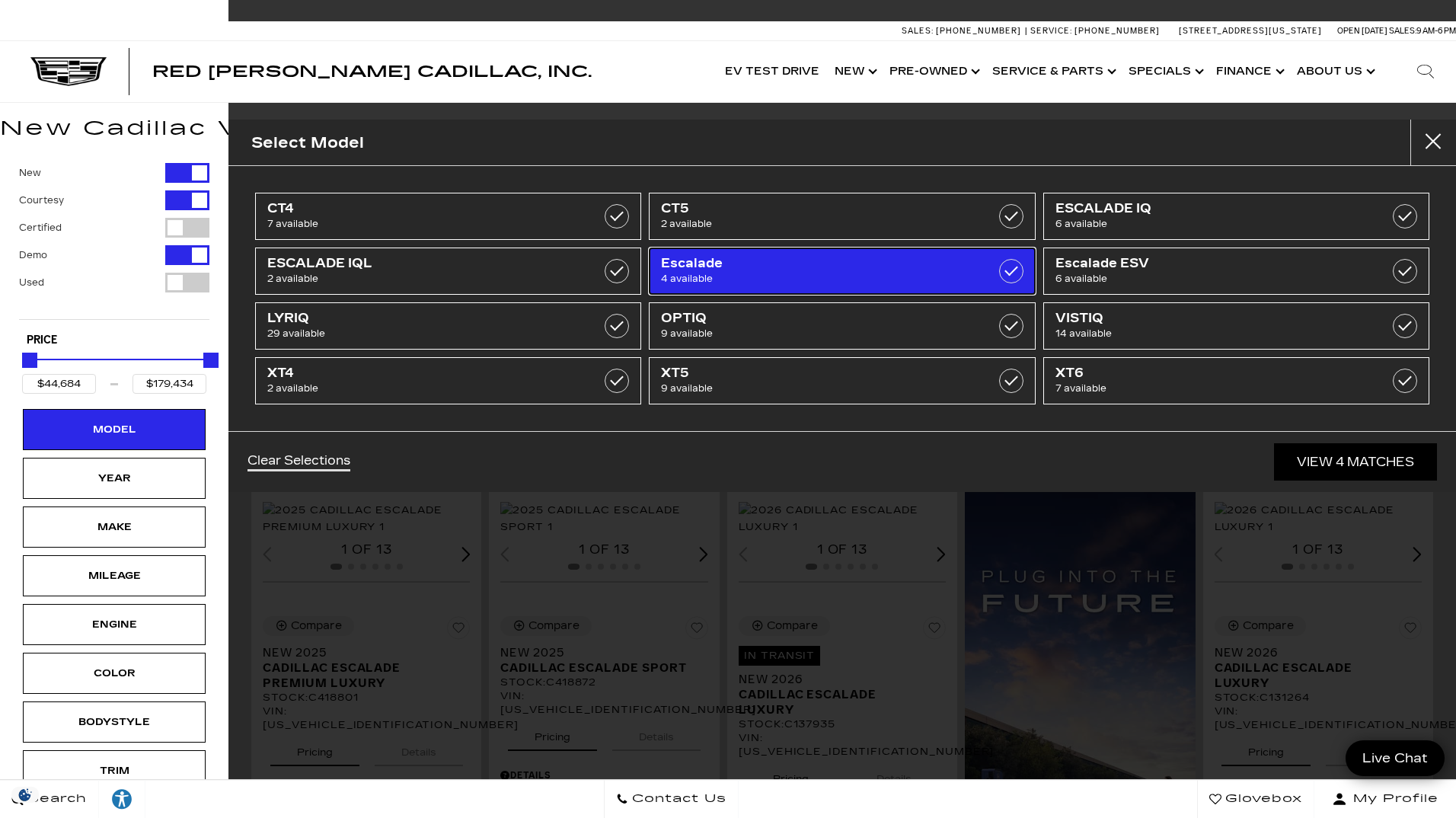
type input "$115,140"
type input "$117,475"
checkbox input "true"
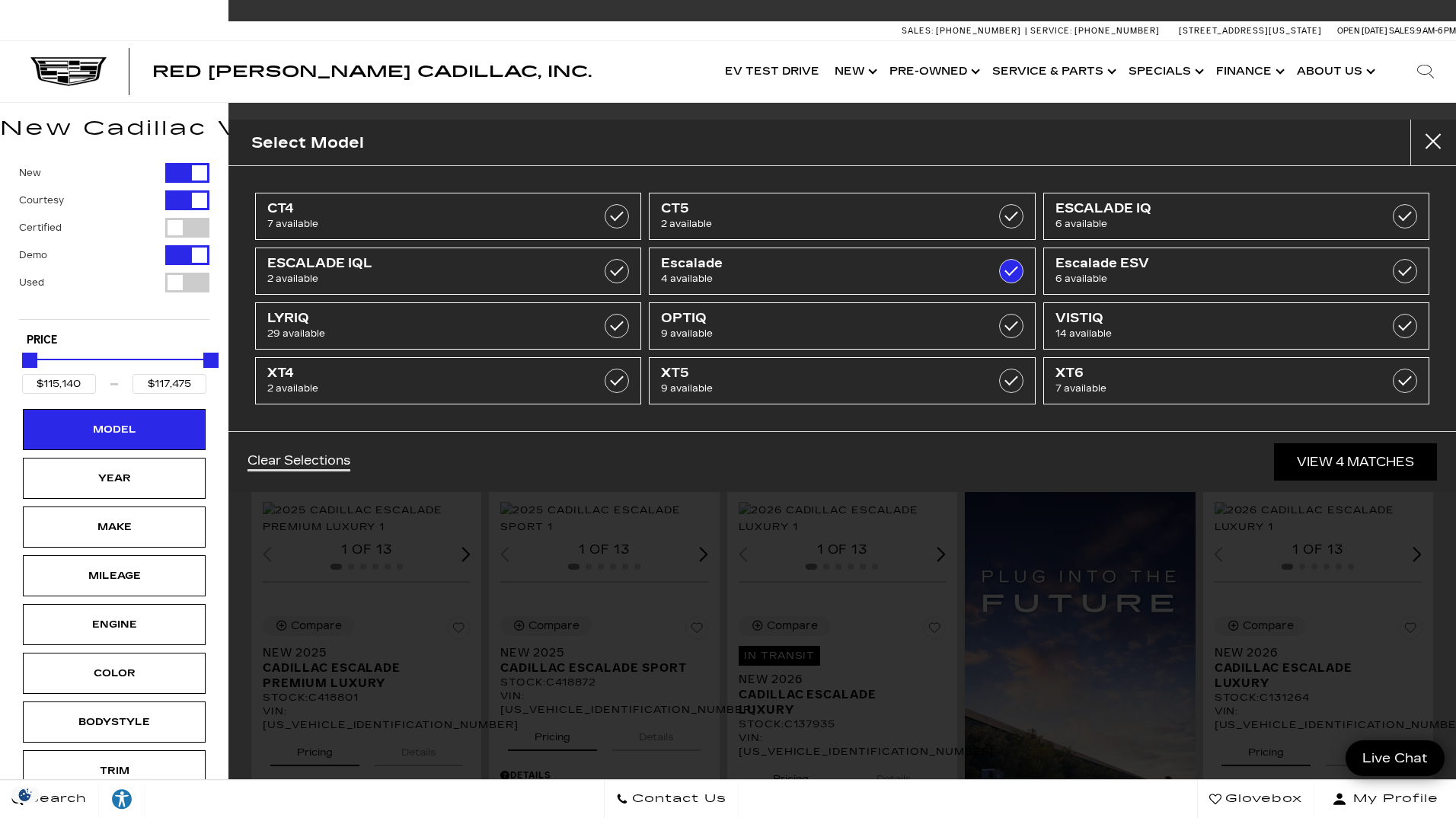
click at [582, 707] on div "Select Model CT4 7 available CT5 2 available ESCALADE IQ 6 available ESCALADE I…" at bounding box center [842, 409] width 1228 height 818
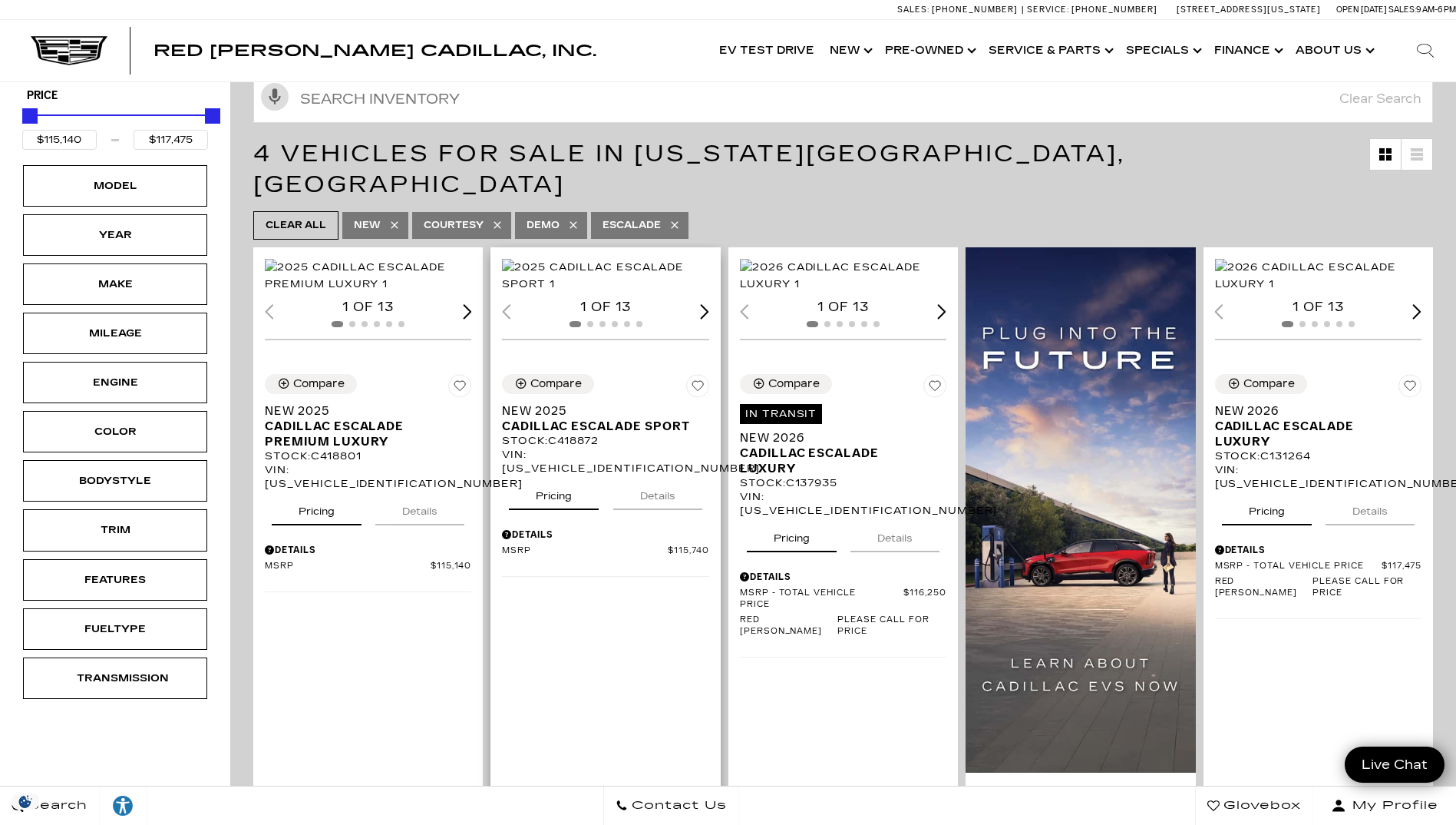
scroll to position [230, 0]
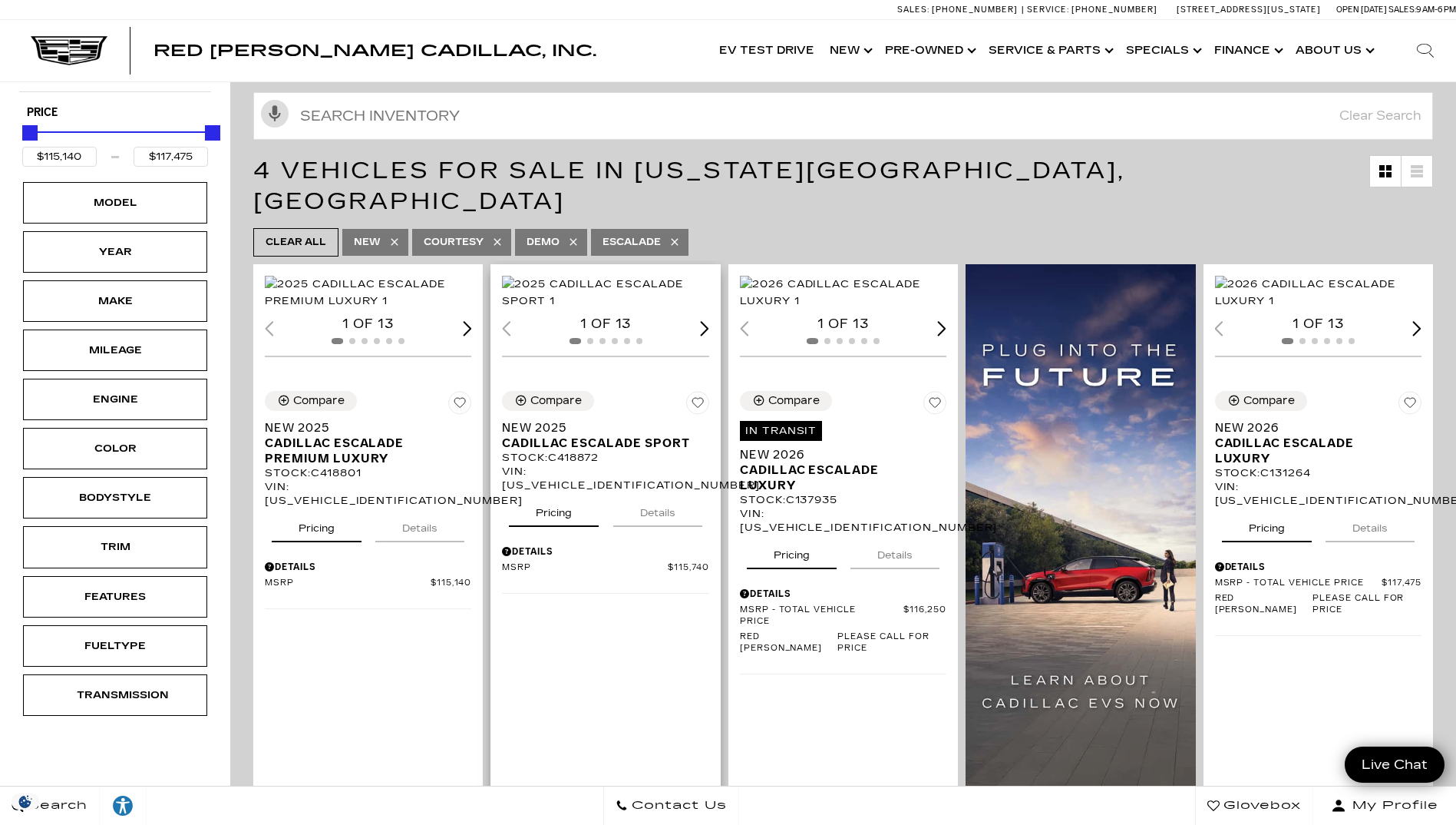
click at [708, 335] on div "Next slide" at bounding box center [705, 328] width 9 height 14
click at [708, 333] on div "2 of 13" at bounding box center [605, 323] width 207 height 17
